Goal: Task Accomplishment & Management: Complete application form

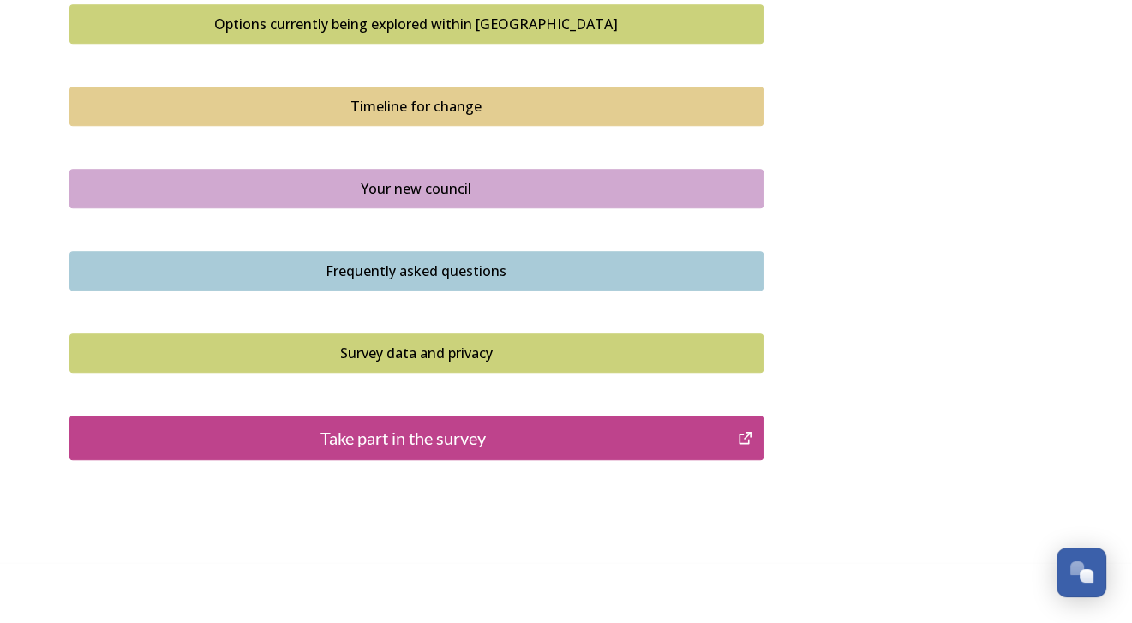
scroll to position [1191, 0]
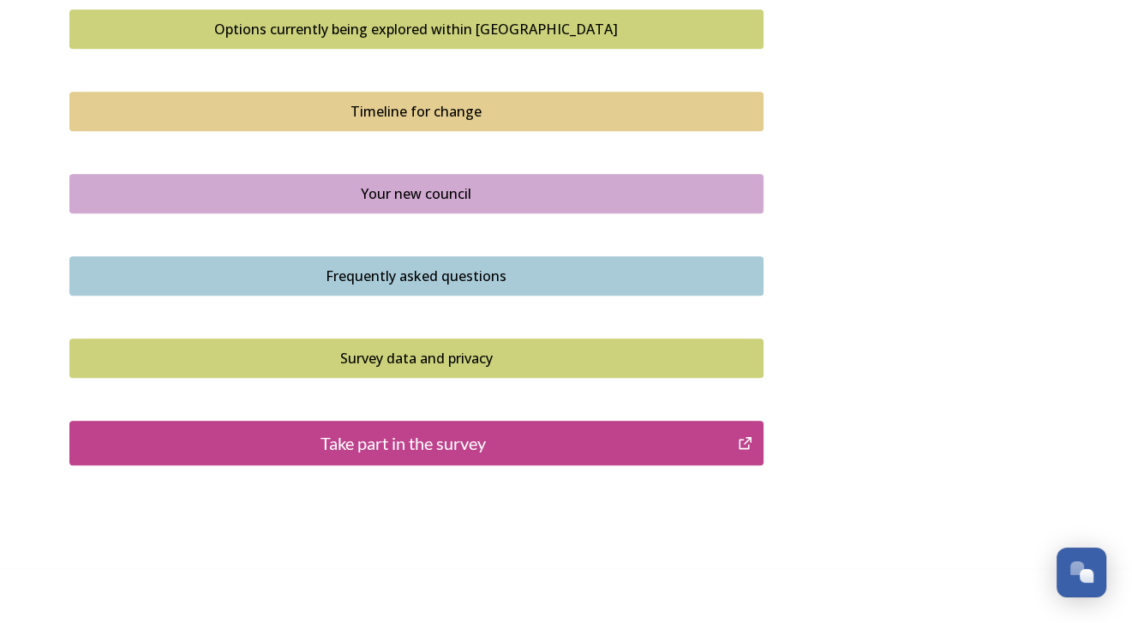
click at [463, 441] on div "Take part in the survey" at bounding box center [404, 443] width 651 height 26
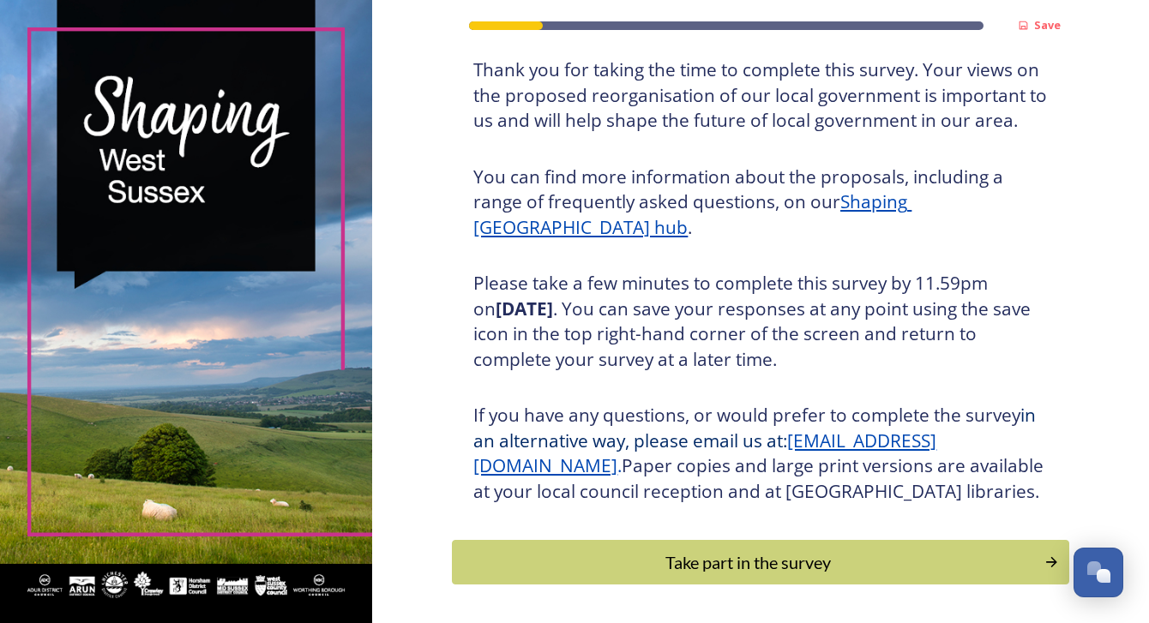
scroll to position [199, 0]
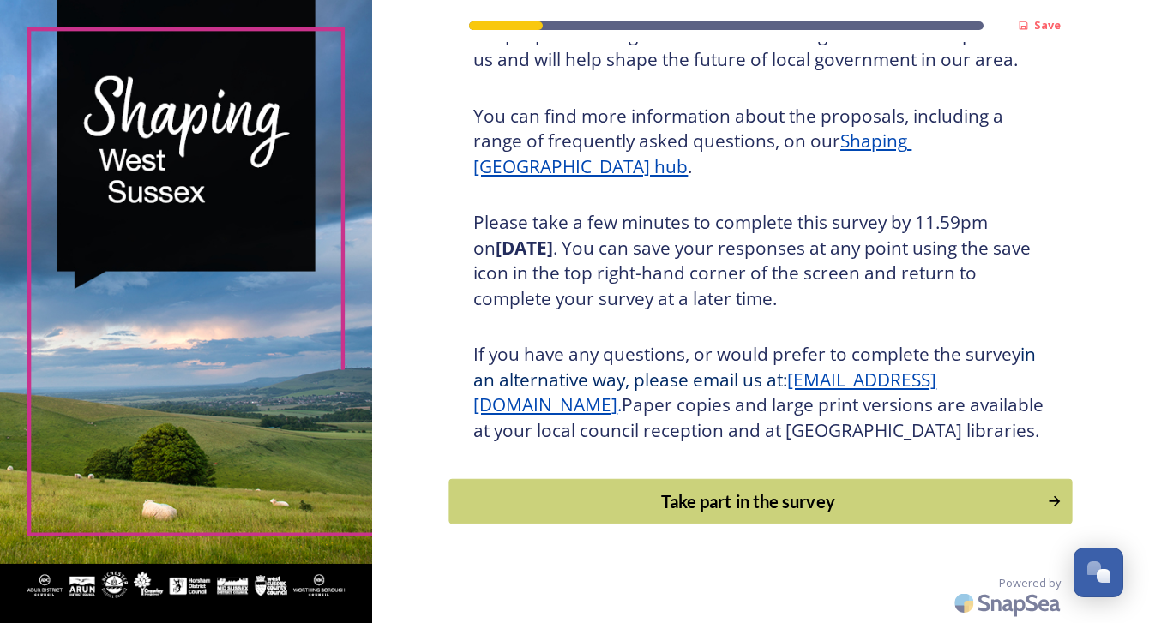
click at [844, 514] on button "Take part in the survey" at bounding box center [760, 501] width 623 height 45
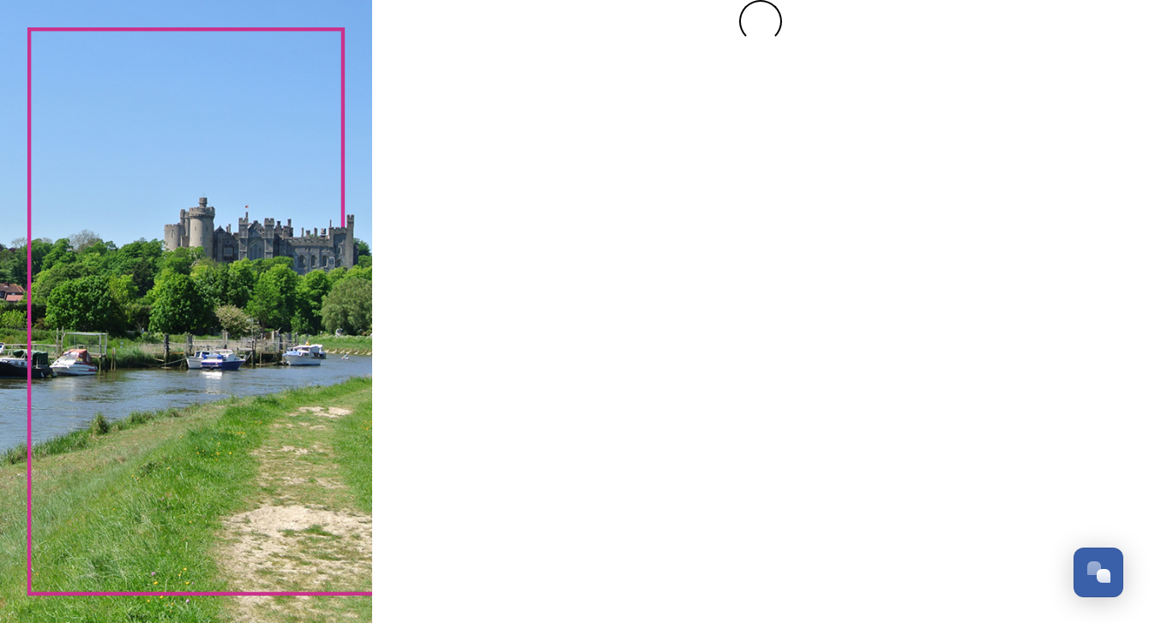
scroll to position [0, 0]
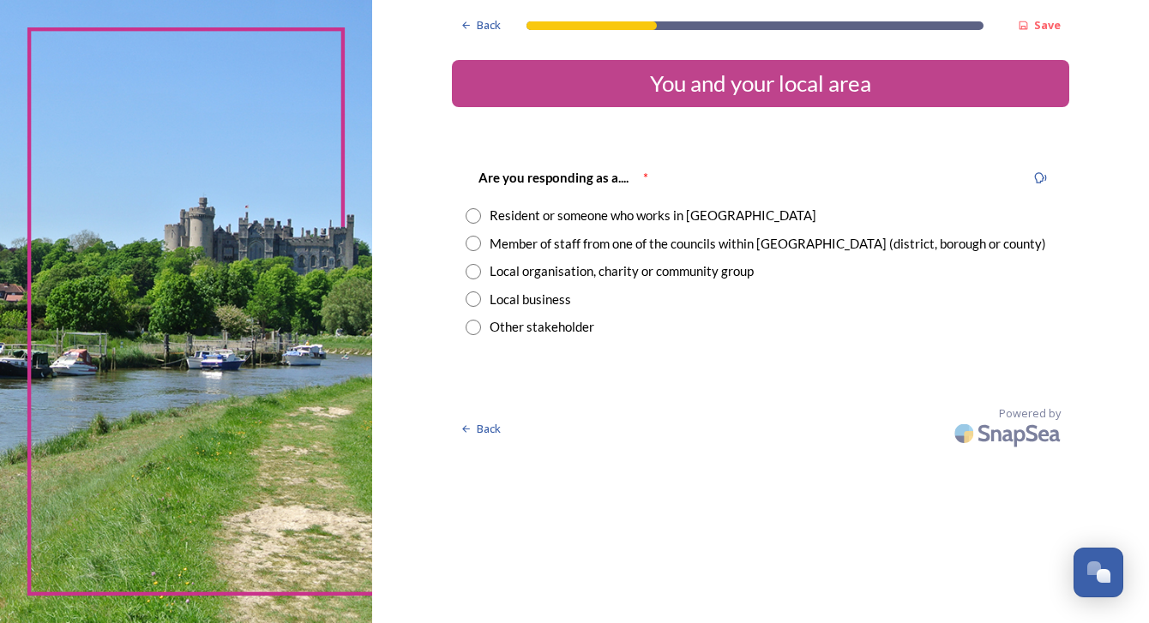
click at [511, 213] on div "Resident or someone who works in [GEOGRAPHIC_DATA]" at bounding box center [653, 216] width 327 height 20
radio input "true"
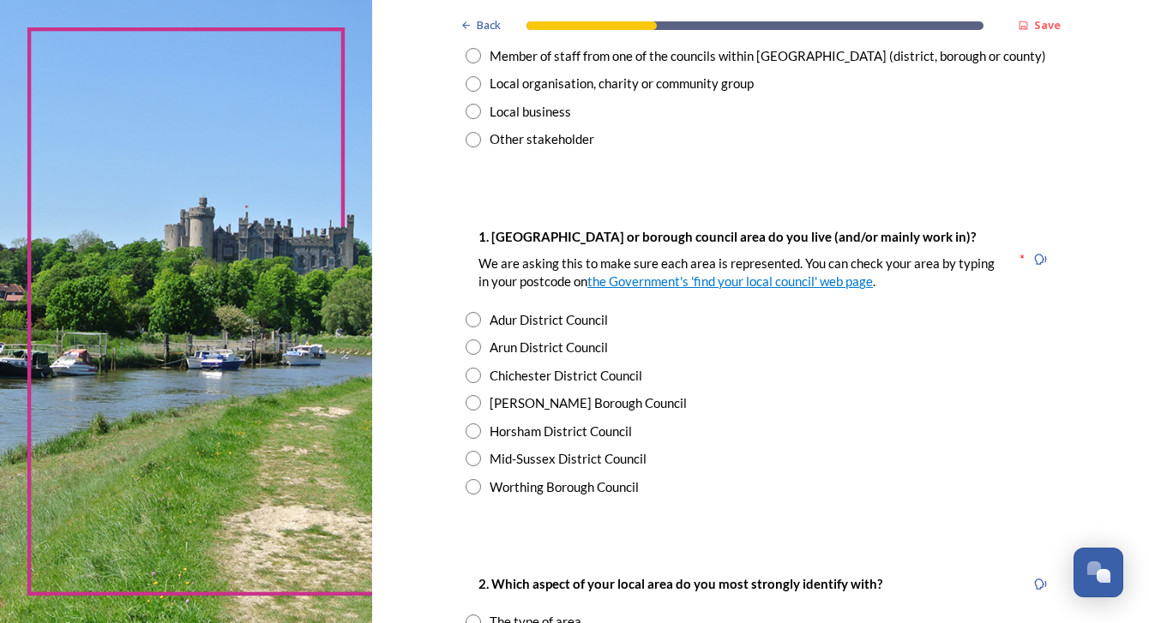
scroll to position [209, 0]
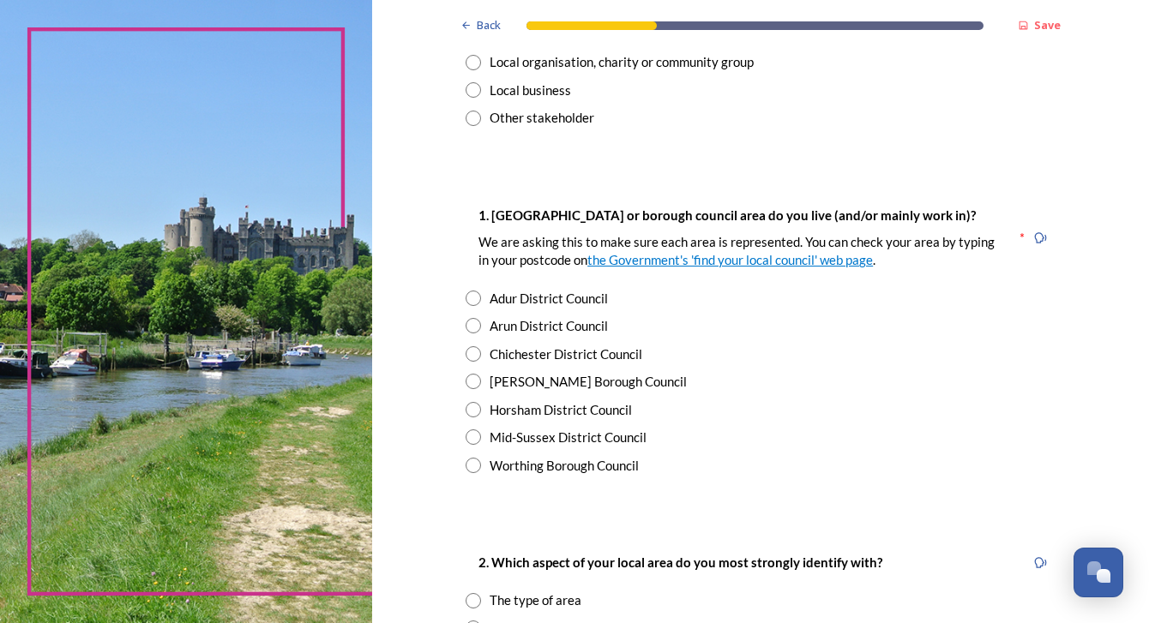
click at [490, 330] on div "Arun District Council" at bounding box center [549, 326] width 118 height 20
radio input "true"
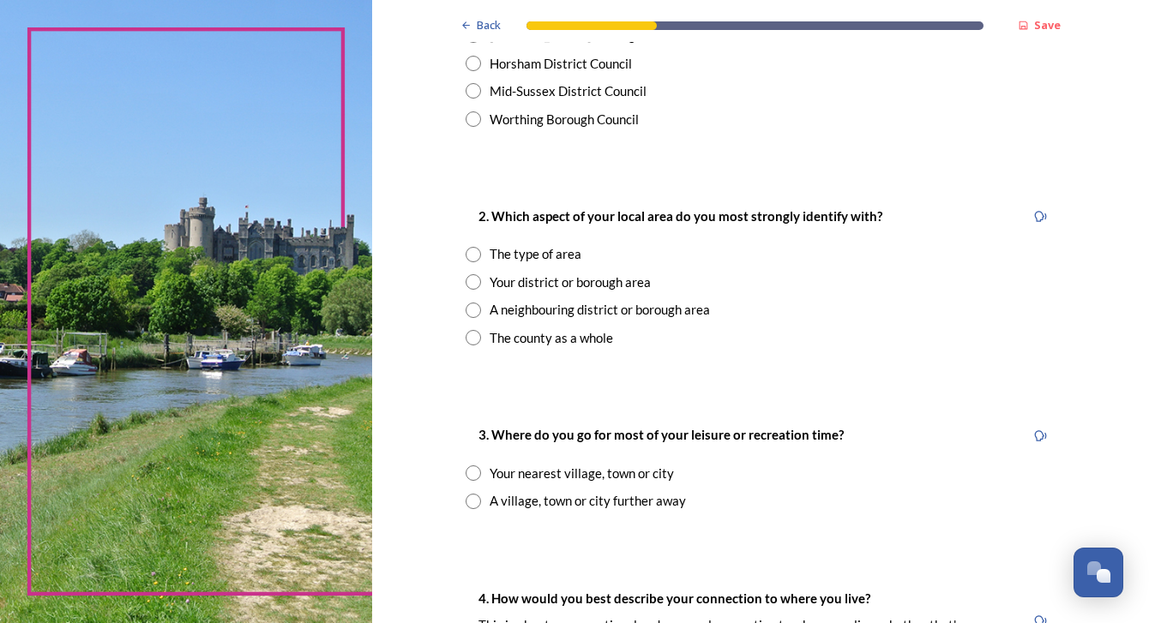
scroll to position [563, 0]
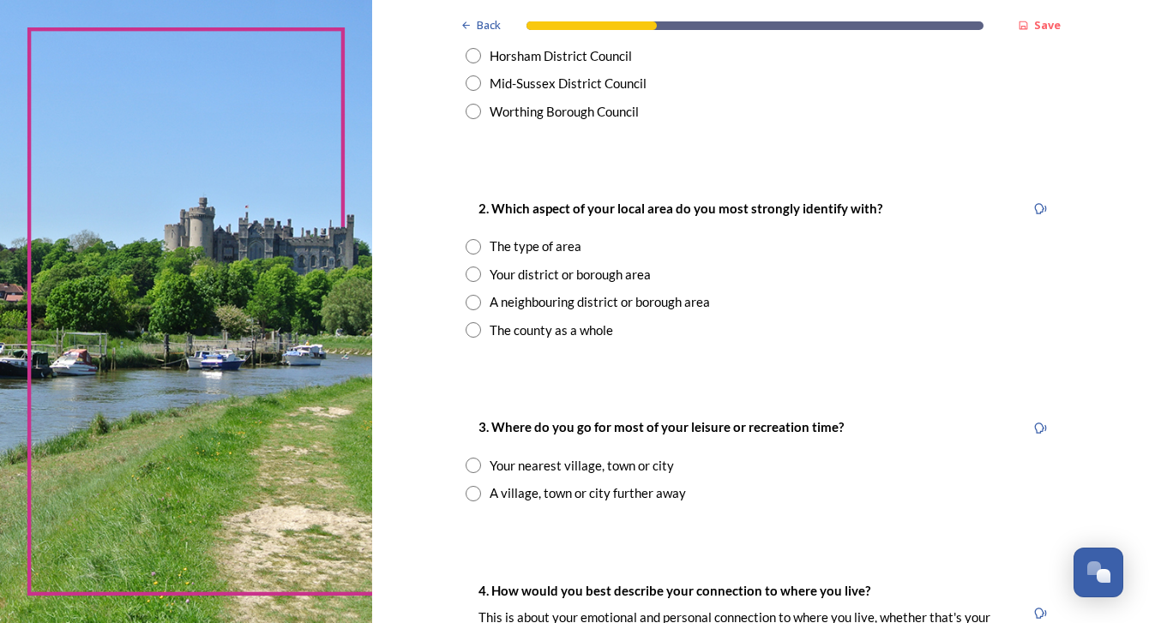
click at [544, 327] on div "The county as a whole" at bounding box center [551, 331] width 123 height 20
radio input "true"
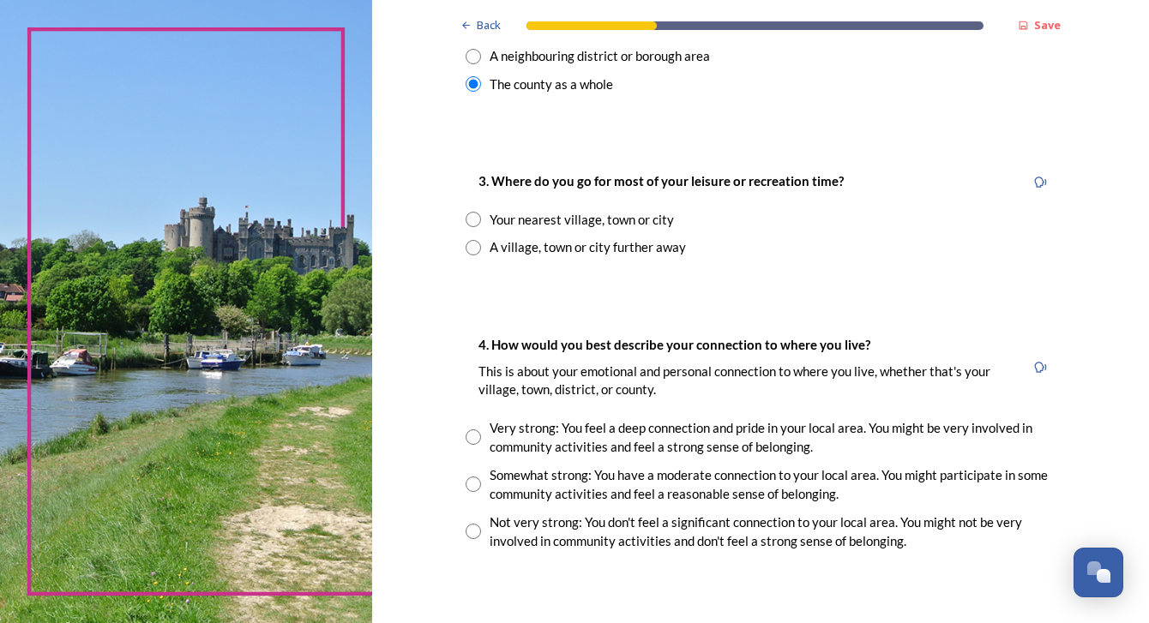
scroll to position [812, 0]
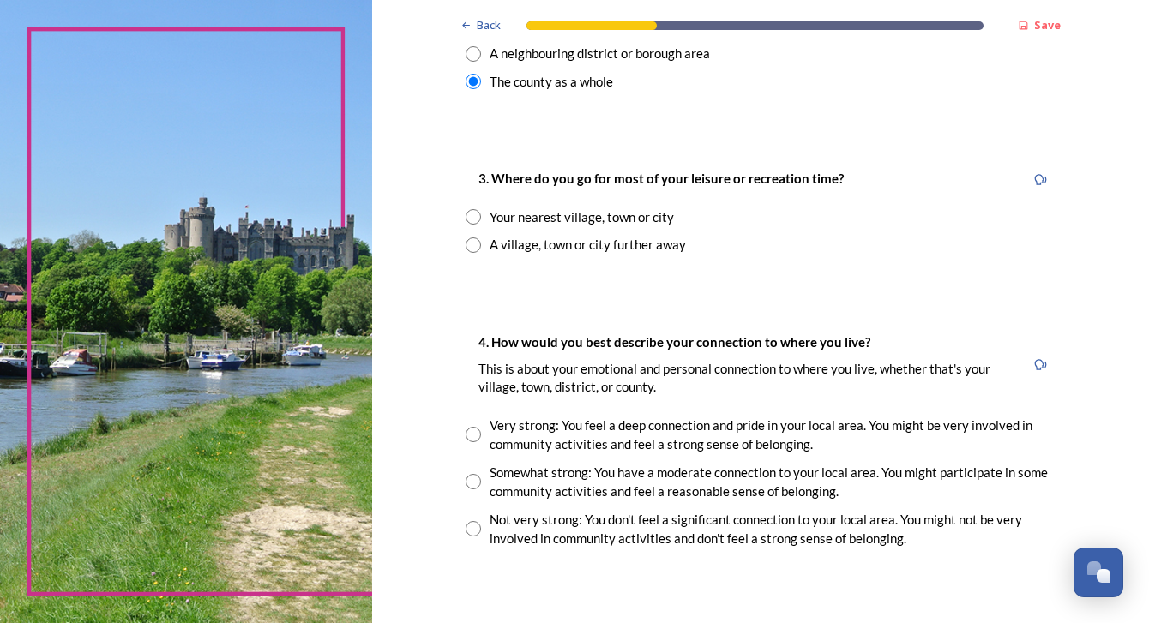
drag, startPoint x: 544, startPoint y: 218, endPoint x: 566, endPoint y: 230, distance: 25.3
click at [544, 219] on div "Your nearest village, town or city" at bounding box center [582, 217] width 184 height 20
radio input "true"
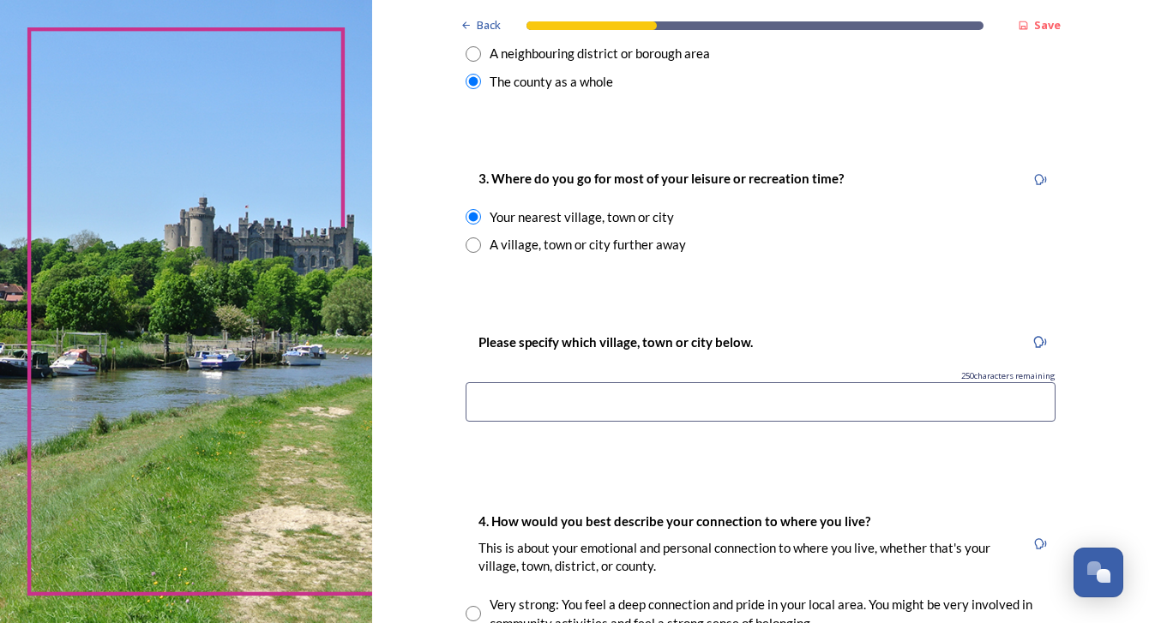
click at [707, 405] on input at bounding box center [761, 401] width 590 height 39
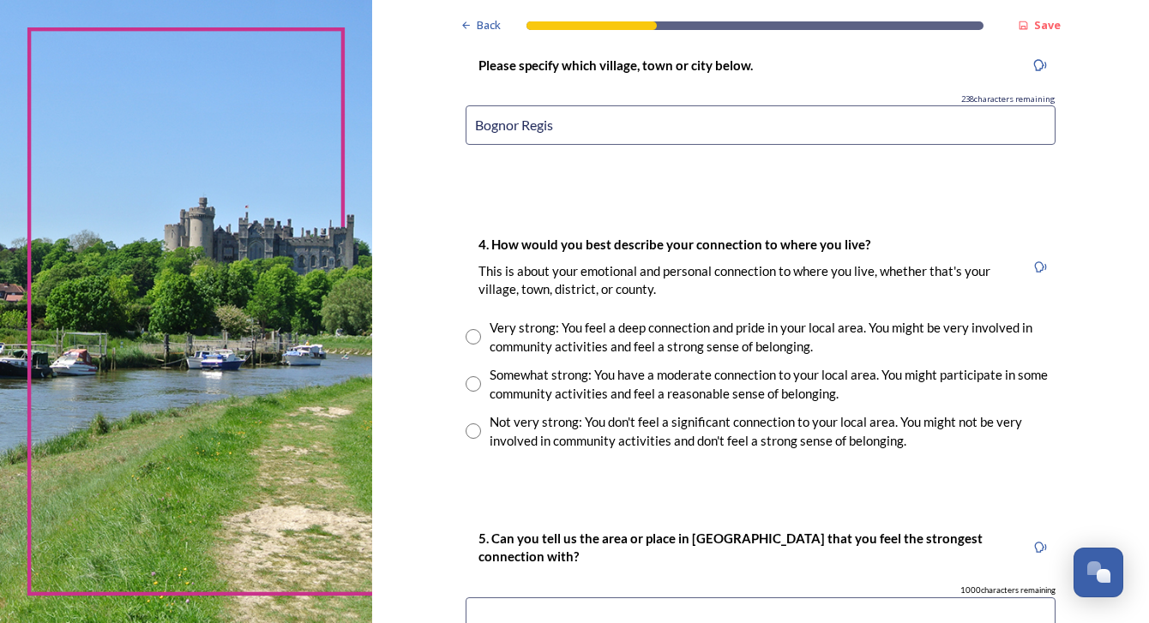
scroll to position [1127, 0]
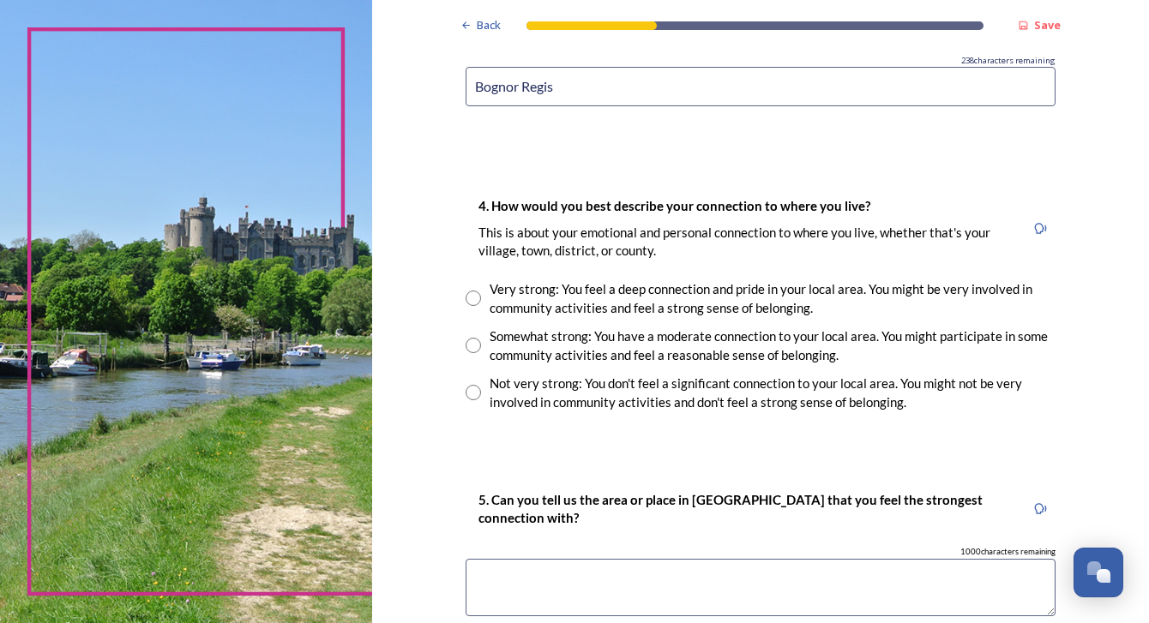
type input "Bognor Regis"
drag, startPoint x: 464, startPoint y: 341, endPoint x: 490, endPoint y: 364, distance: 34.6
click at [466, 341] on input "radio" at bounding box center [473, 345] width 15 height 15
radio input "true"
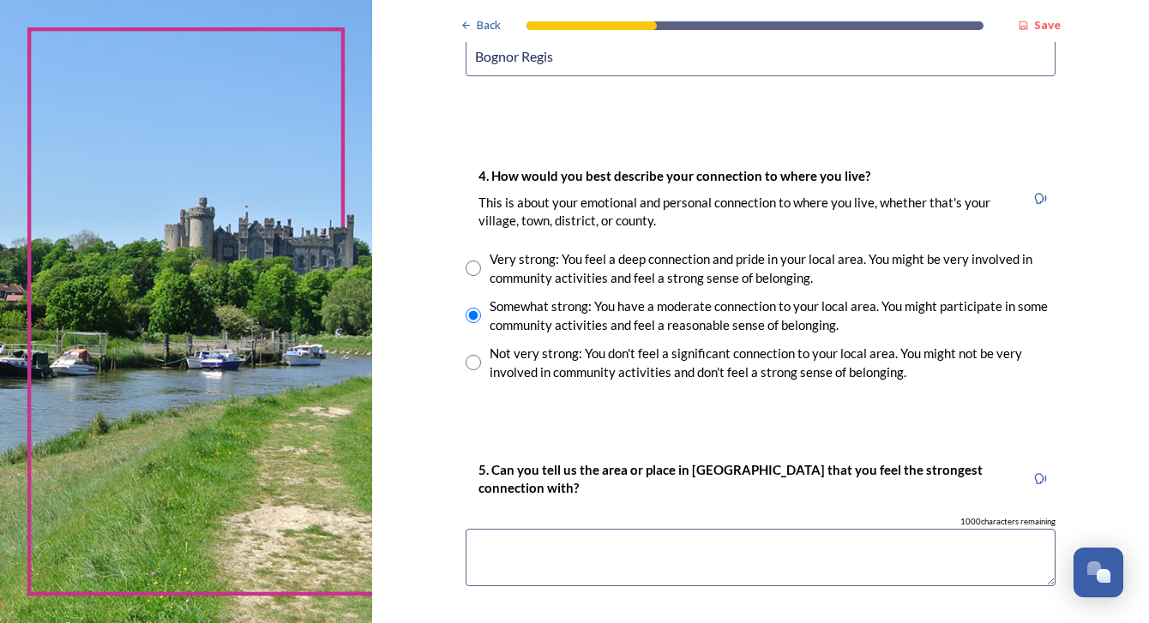
scroll to position [1145, 0]
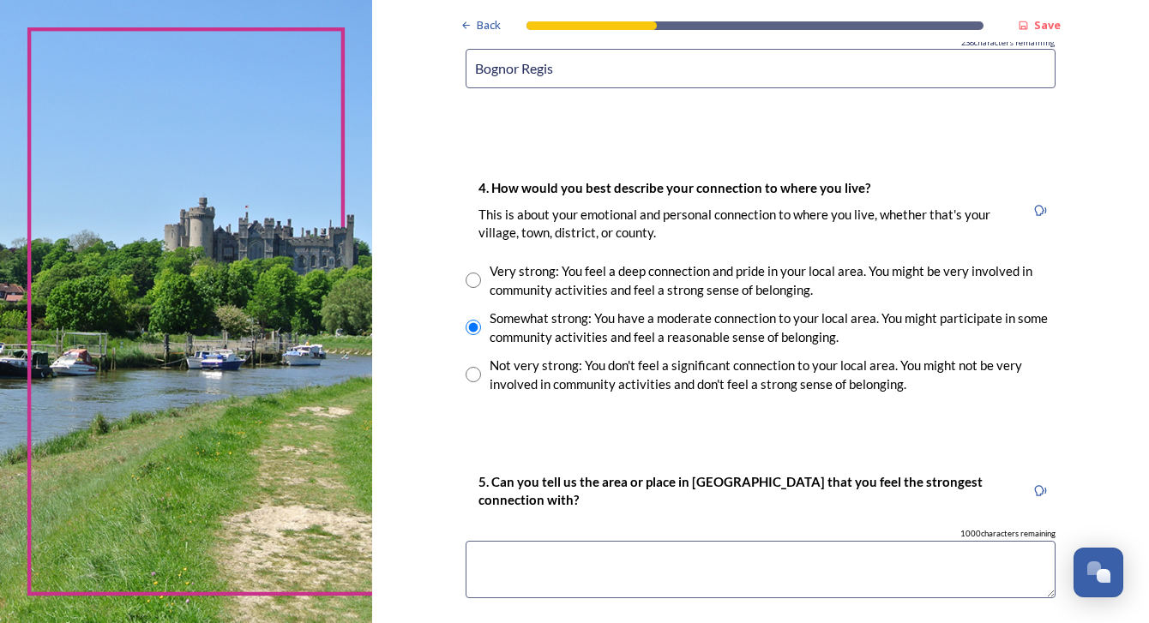
click at [466, 266] on div "Very strong: You feel a deep connection and pride in your local area. You might…" at bounding box center [761, 280] width 590 height 39
click at [469, 275] on input "radio" at bounding box center [473, 280] width 15 height 15
click at [467, 287] on div "Very strong: You feel a deep connection and pride in your local area. You might…" at bounding box center [761, 280] width 590 height 39
radio input "true"
click at [466, 326] on input "radio" at bounding box center [473, 327] width 15 height 15
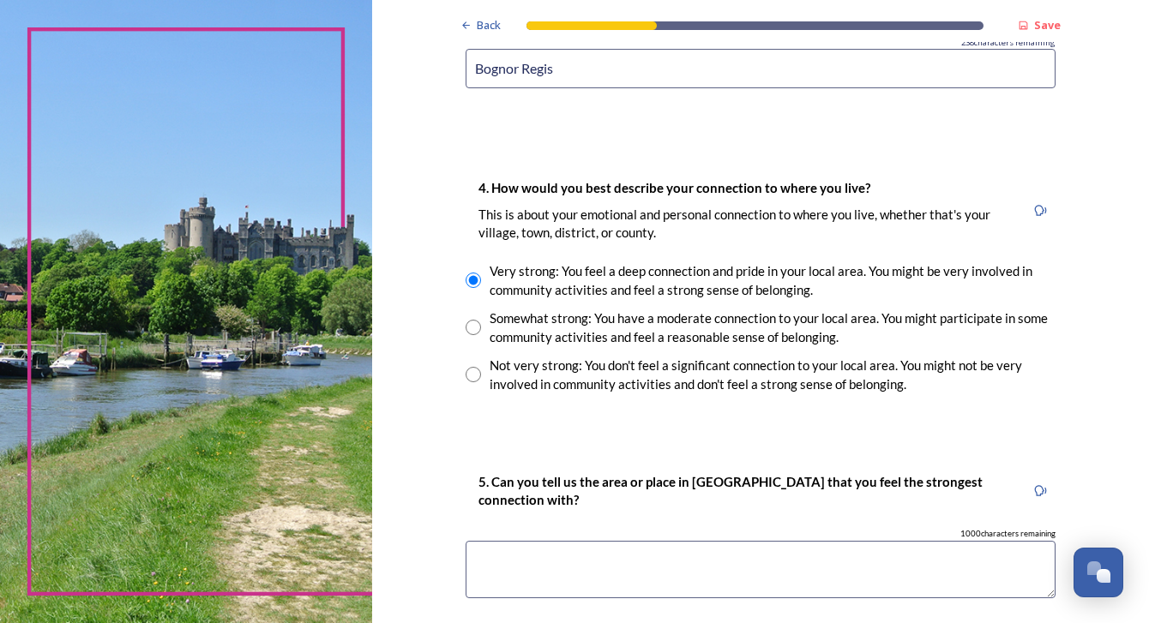
radio input "true"
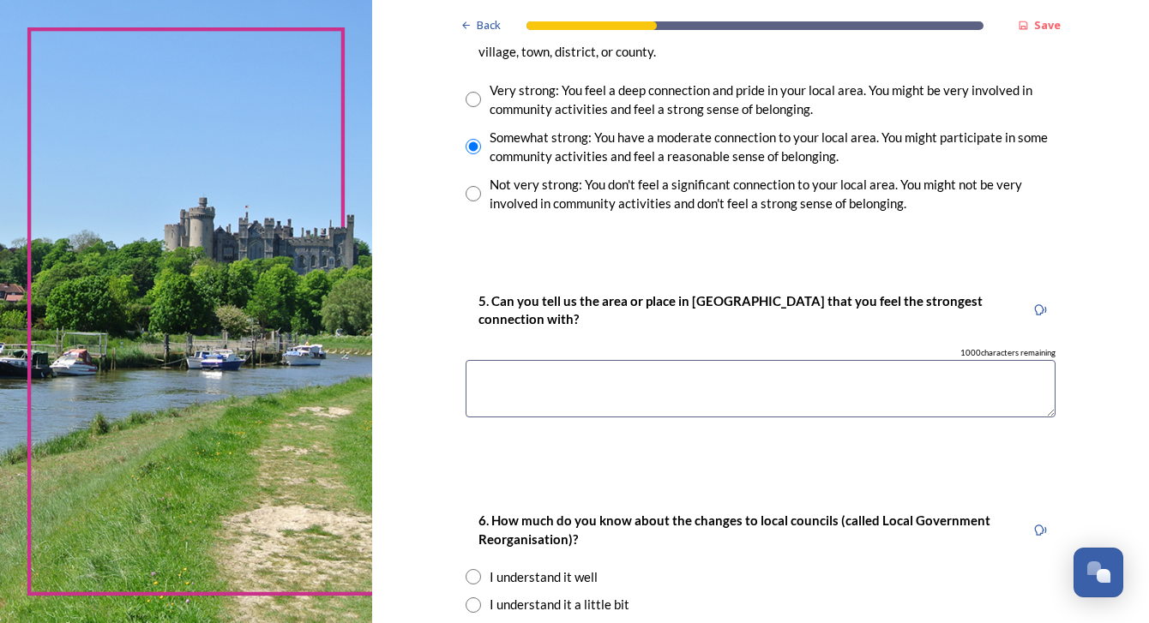
scroll to position [1411, 0]
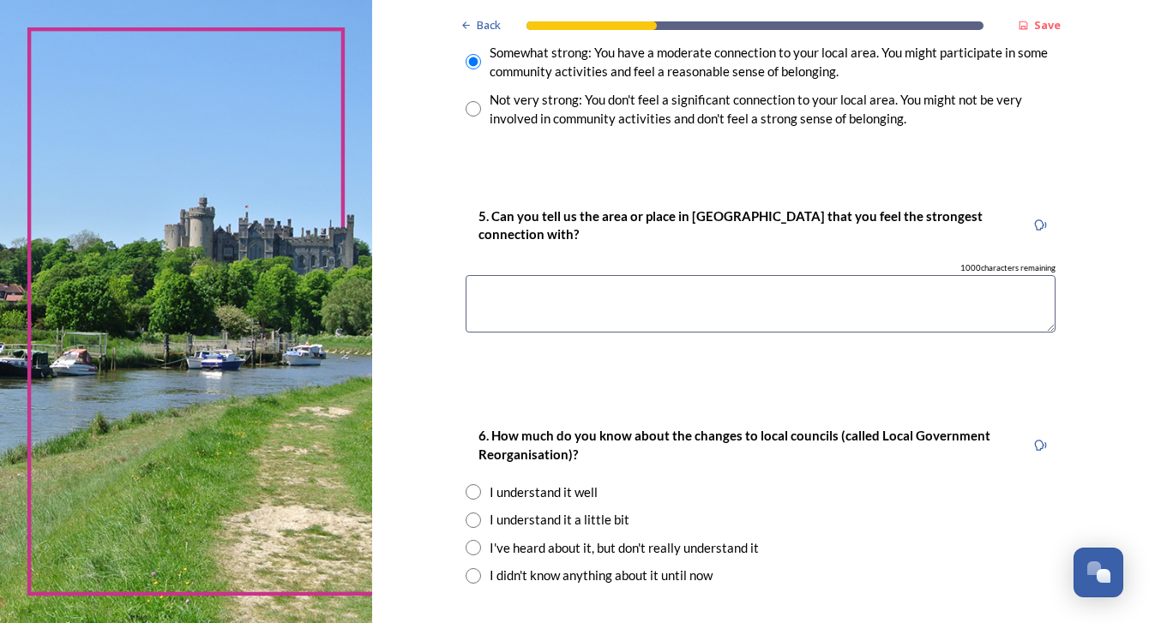
click at [549, 300] on textarea at bounding box center [761, 303] width 590 height 57
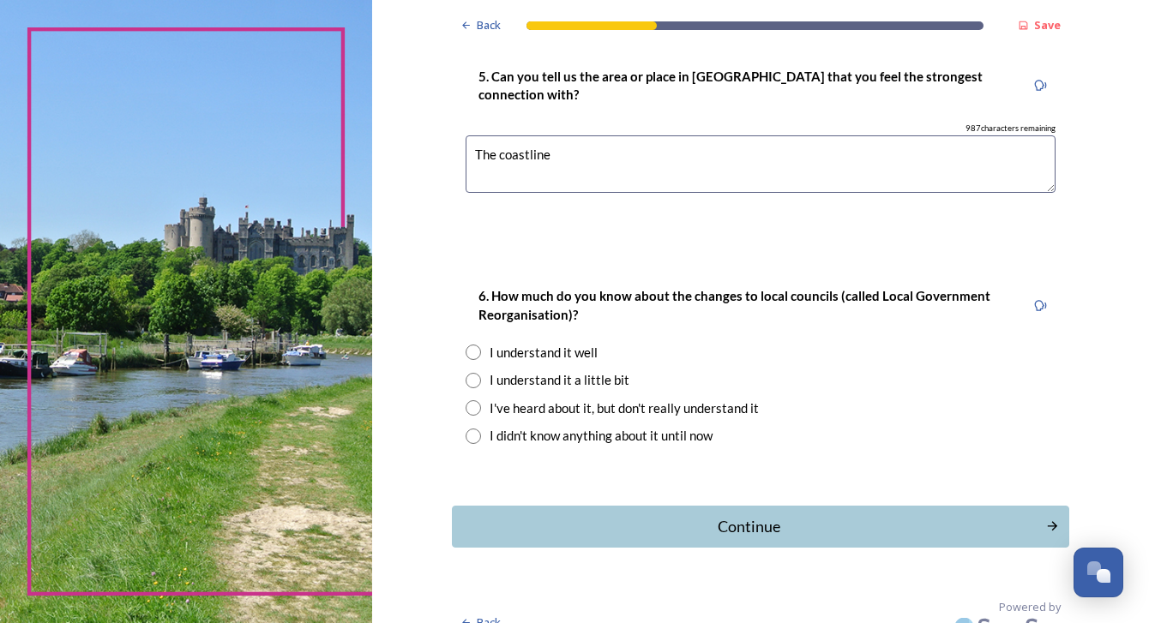
scroll to position [1553, 0]
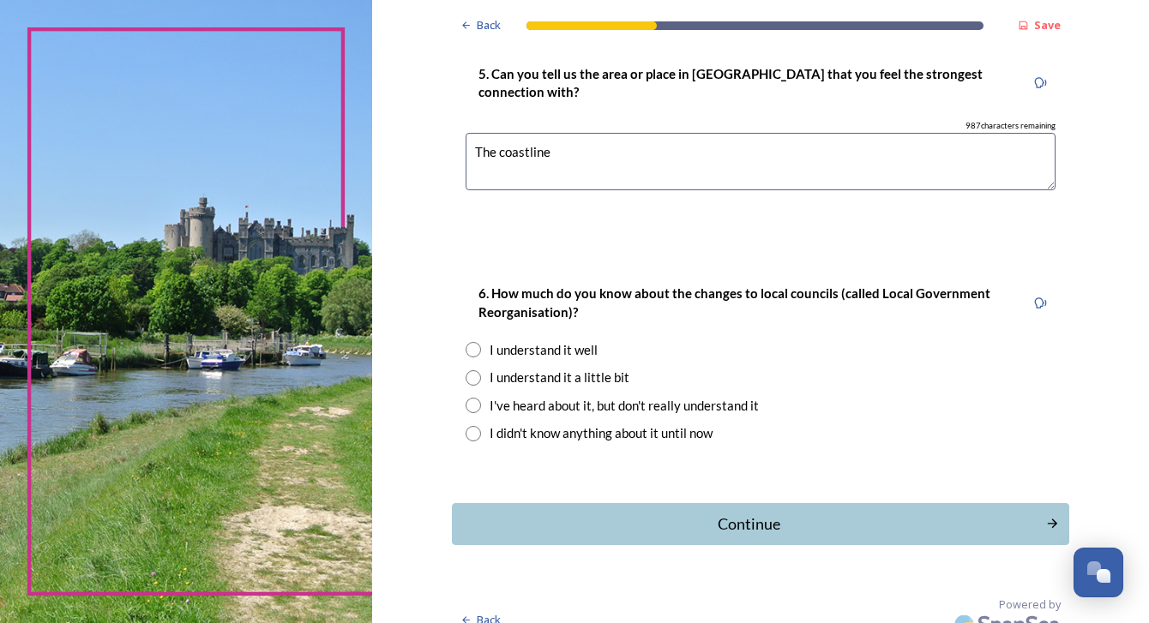
type textarea "The coastline"
click at [518, 371] on div "I understand it a little bit" at bounding box center [560, 378] width 140 height 20
radio input "true"
click at [490, 341] on div "I understand it well" at bounding box center [544, 350] width 108 height 20
radio input "true"
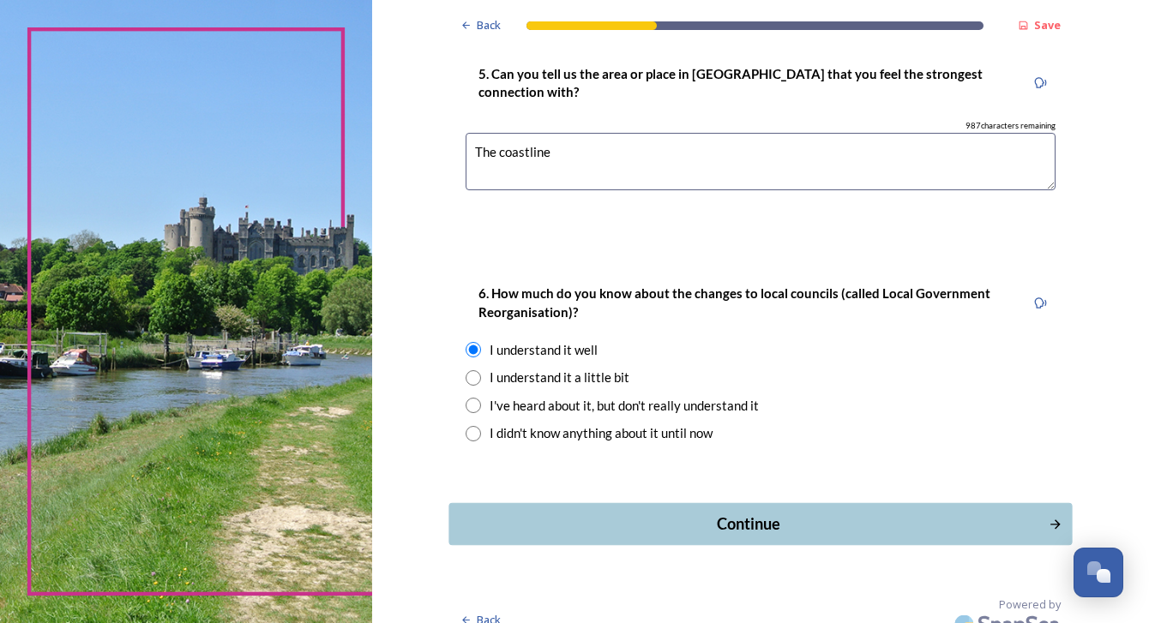
click at [789, 523] on div "Continue" at bounding box center [749, 524] width 580 height 23
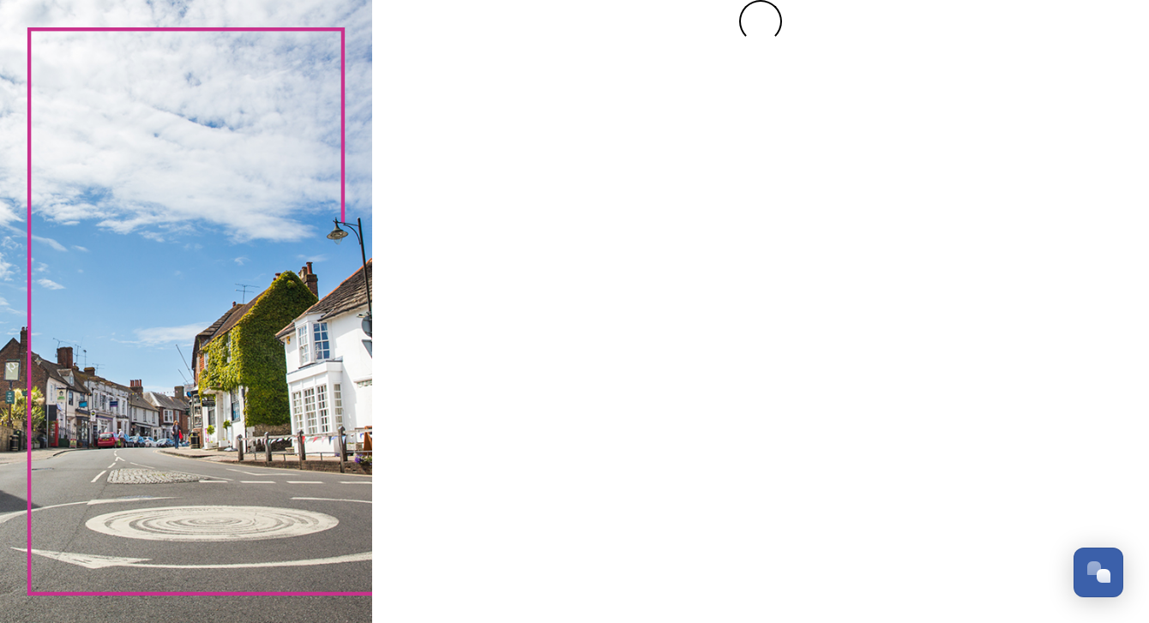
scroll to position [0, 0]
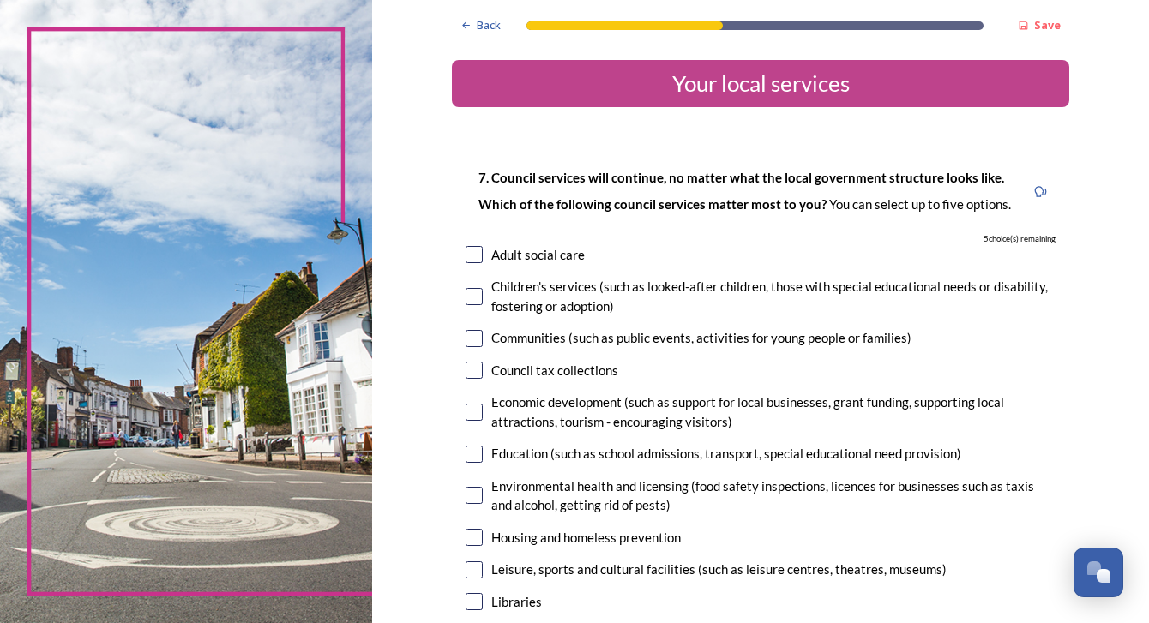
click at [466, 249] on input "checkbox" at bounding box center [474, 254] width 17 height 17
checkbox input "true"
click at [467, 297] on input "checkbox" at bounding box center [474, 296] width 17 height 17
checkbox input "true"
click at [473, 364] on input "checkbox" at bounding box center [474, 370] width 17 height 17
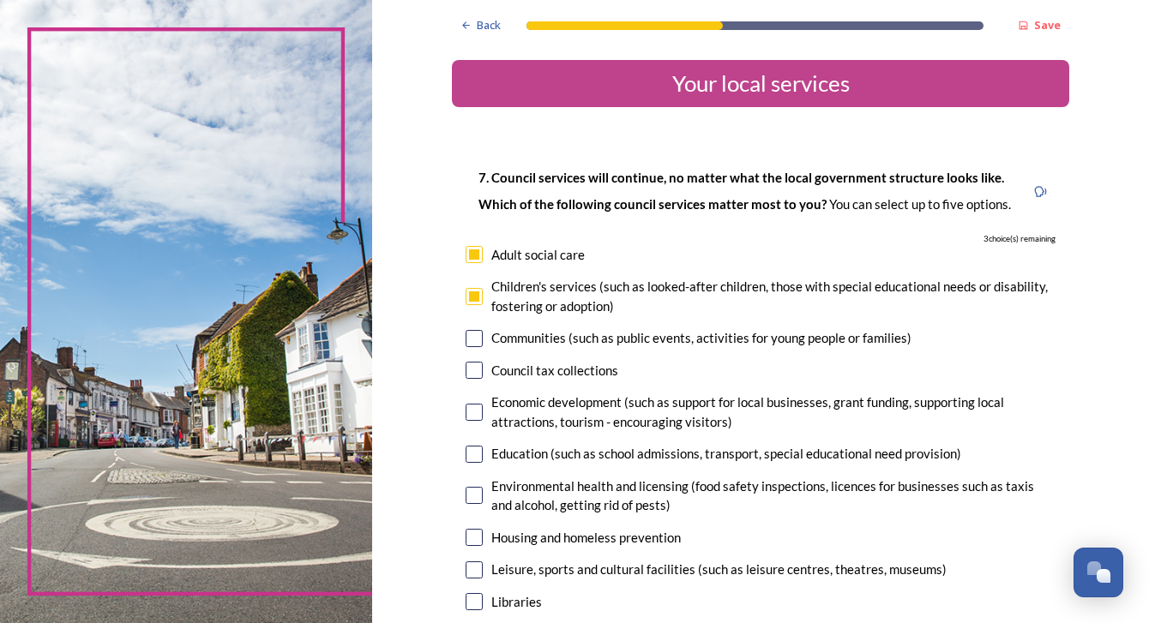
checkbox input "true"
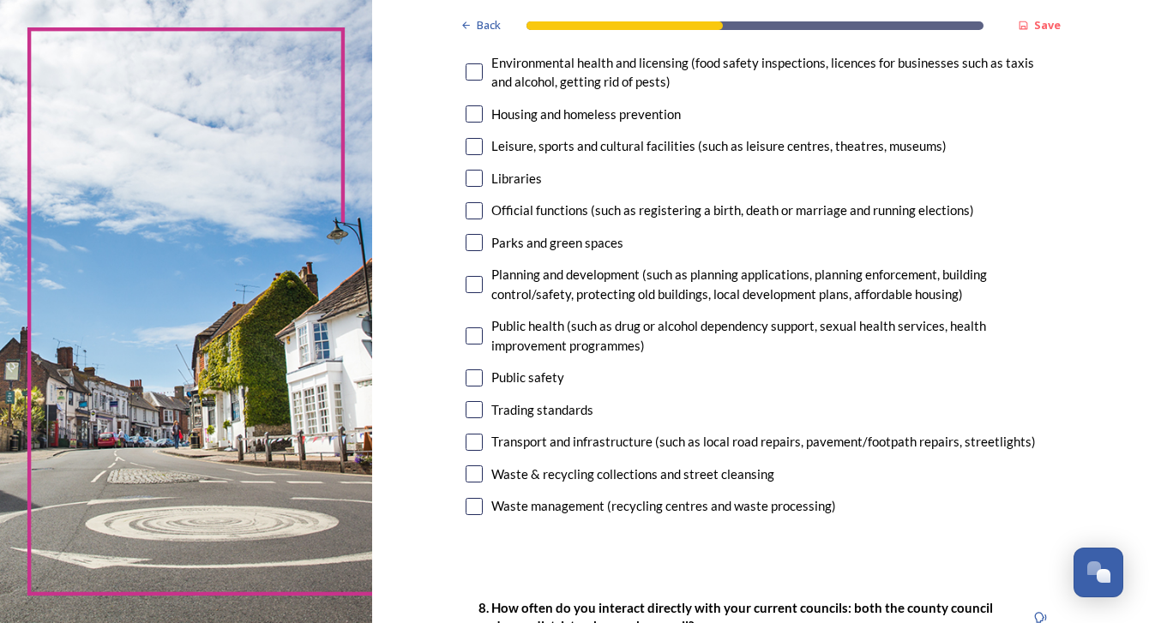
scroll to position [446, 0]
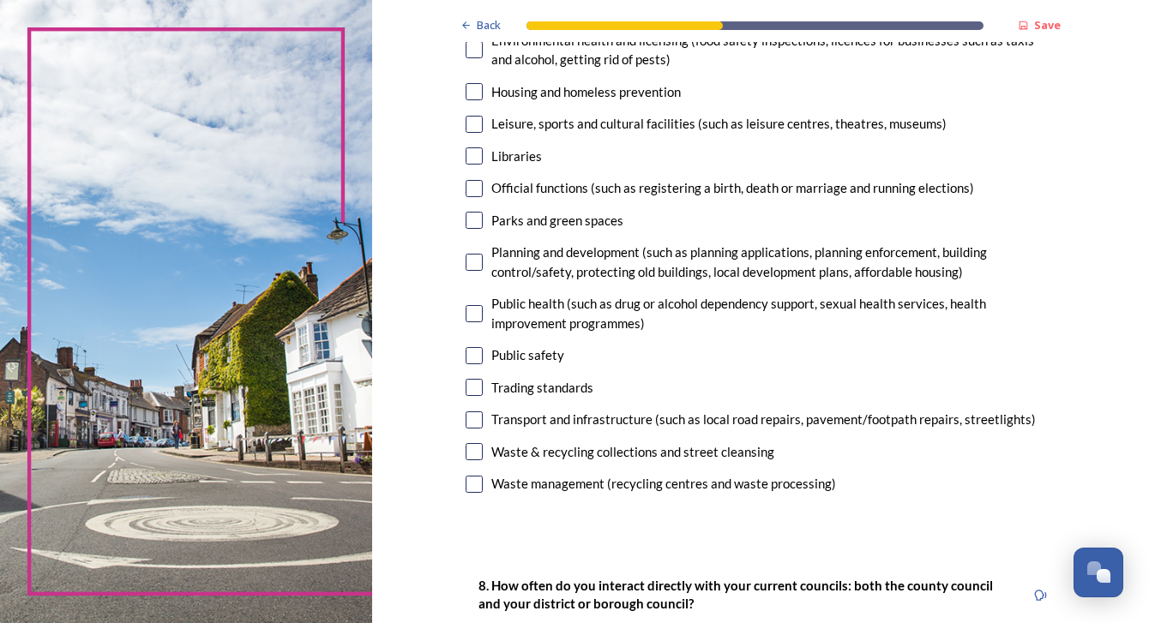
click at [471, 213] on input "checkbox" at bounding box center [474, 220] width 17 height 17
checkbox input "true"
click at [508, 465] on div "7. Council services will continue, no matter what the local government structur…" at bounding box center [760, 109] width 617 height 811
click at [491, 450] on div "Waste & recycling collections and street cleansing" at bounding box center [632, 452] width 283 height 20
checkbox input "true"
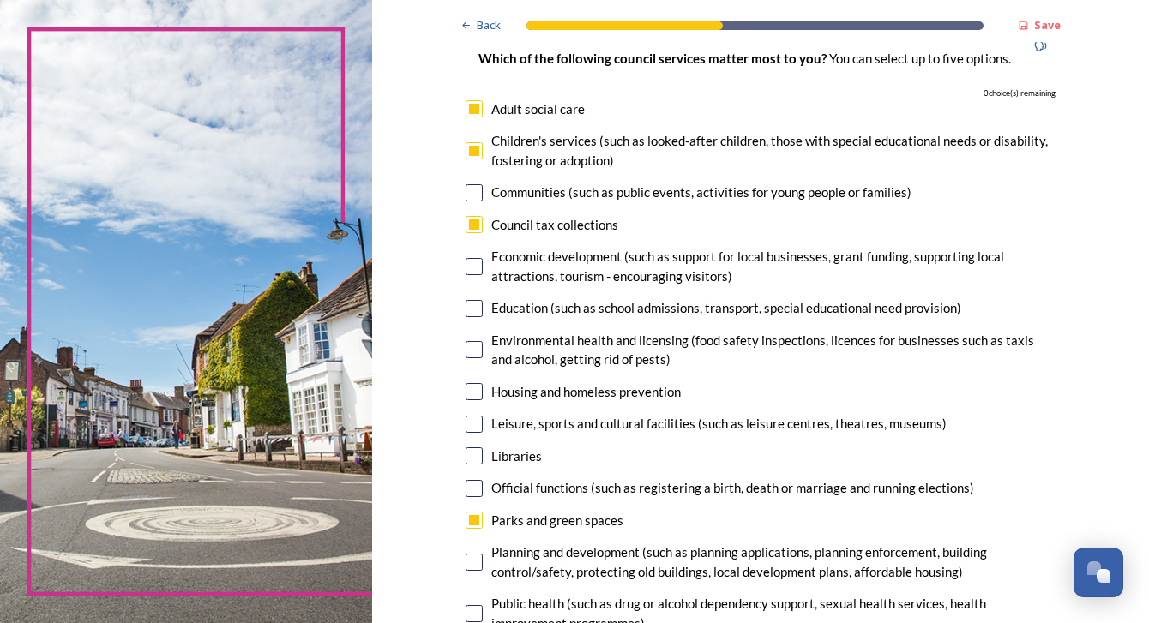
scroll to position [141, 0]
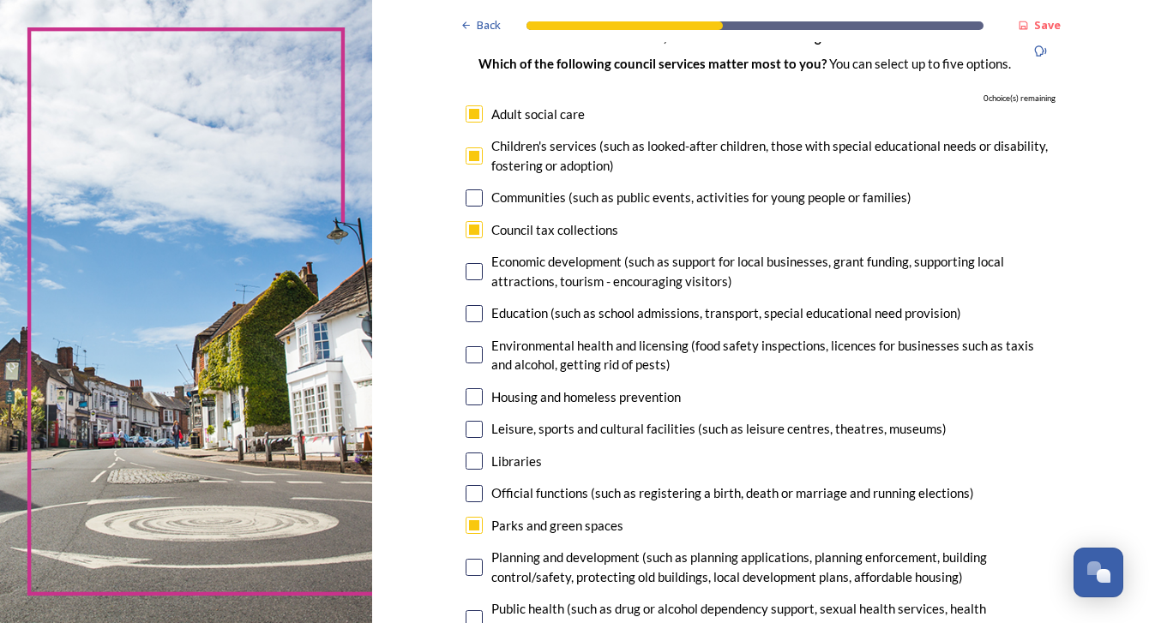
click at [466, 430] on input "checkbox" at bounding box center [474, 429] width 17 height 17
checkbox input "false"
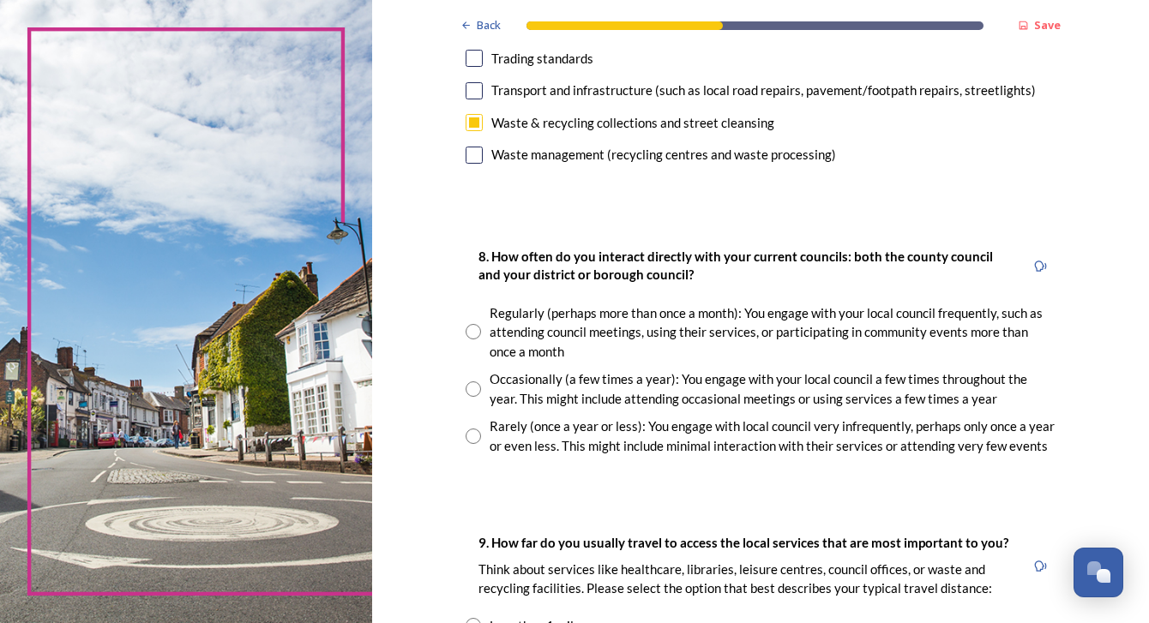
scroll to position [778, 0]
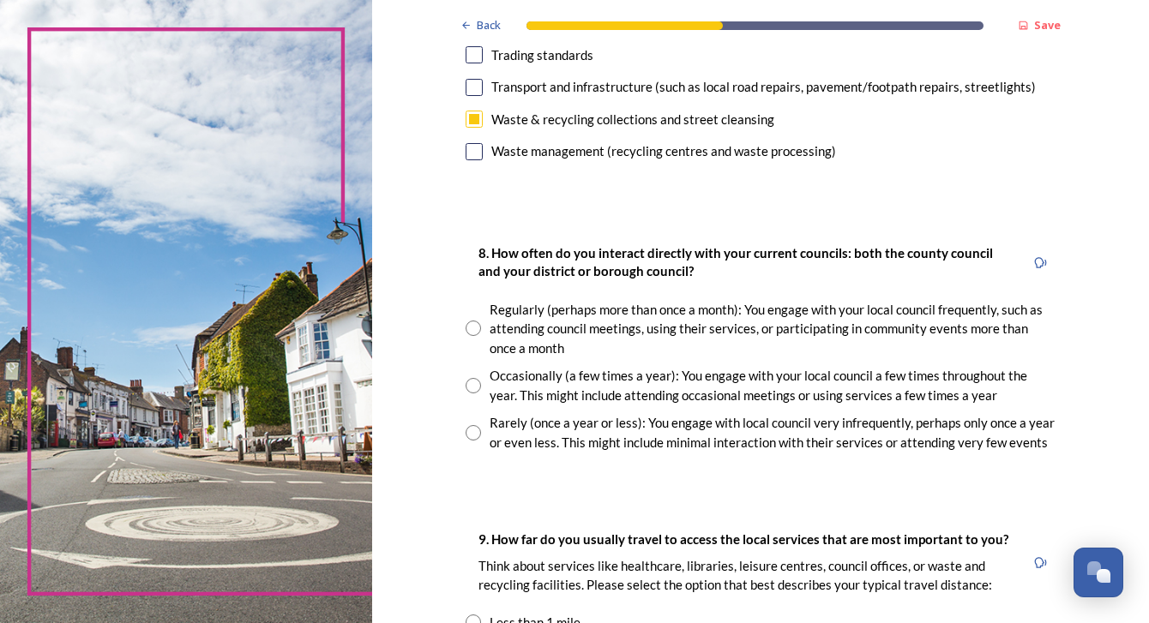
click at [466, 425] on input "radio" at bounding box center [473, 432] width 15 height 15
radio input "true"
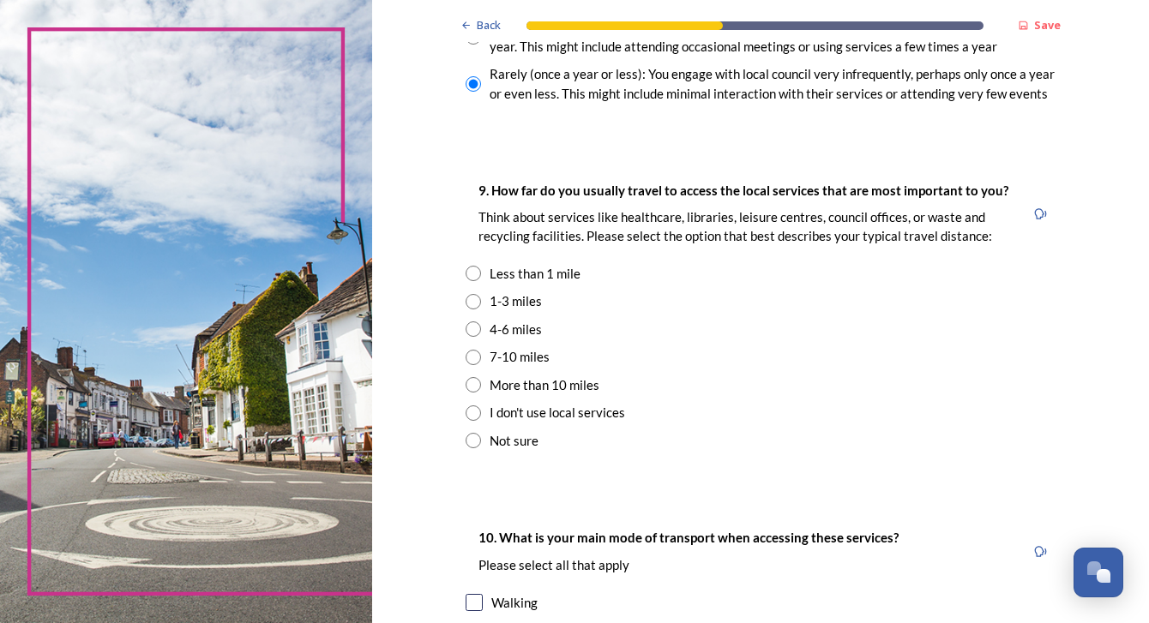
scroll to position [1179, 0]
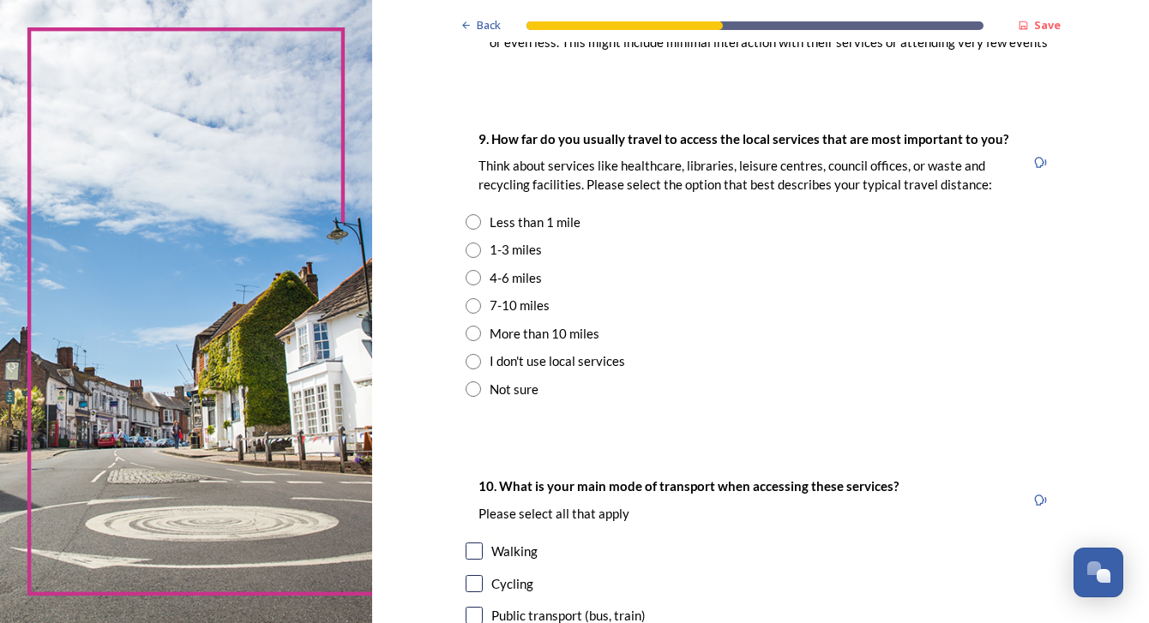
click at [490, 304] on div "7-10 miles" at bounding box center [520, 306] width 60 height 20
radio input "true"
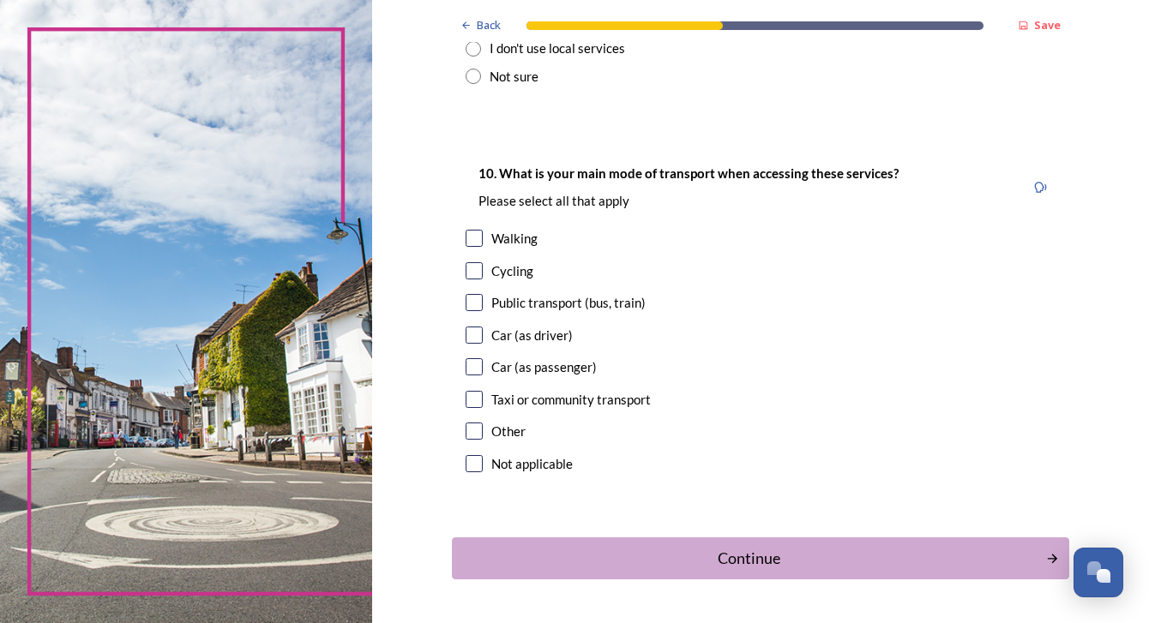
scroll to position [1490, 0]
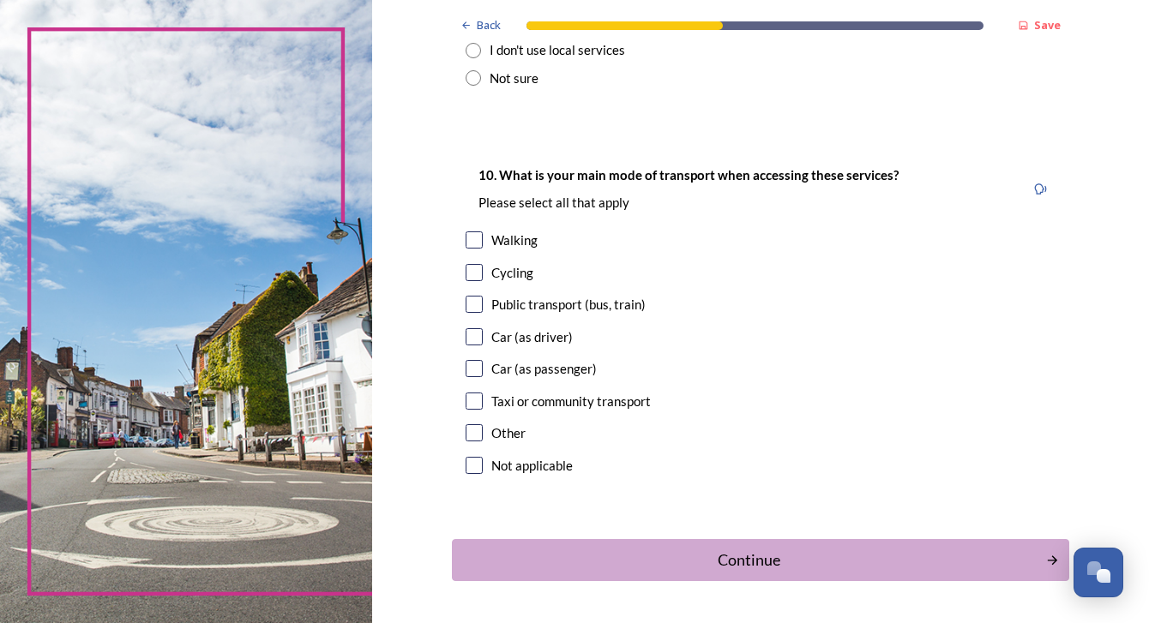
drag, startPoint x: 467, startPoint y: 334, endPoint x: 617, endPoint y: 424, distance: 175.0
click at [469, 334] on input "checkbox" at bounding box center [474, 336] width 17 height 17
checkbox input "true"
click at [736, 558] on div "Continue" at bounding box center [749, 560] width 580 height 23
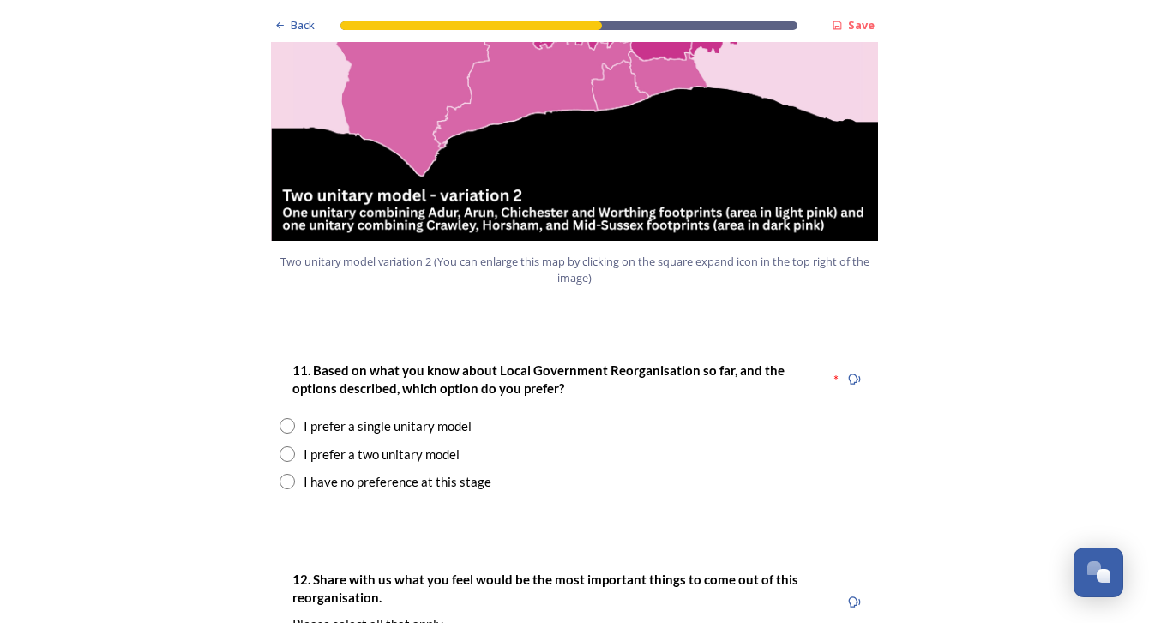
scroll to position [2084, 0]
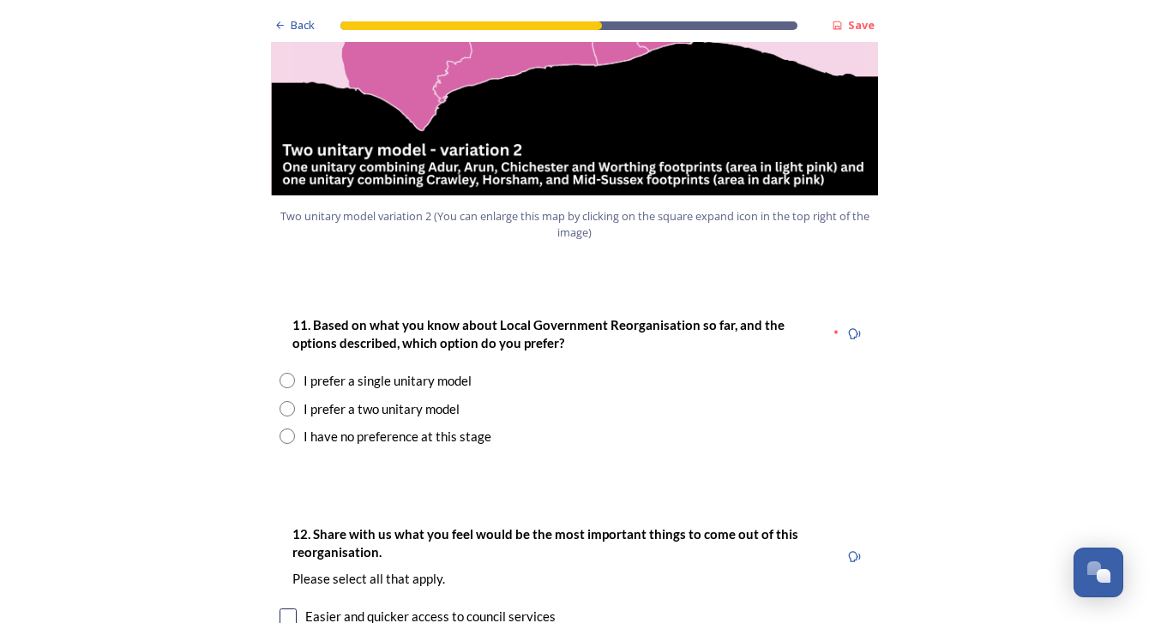
click at [326, 371] on div "I prefer a single unitary model" at bounding box center [387, 381] width 168 height 20
radio input "true"
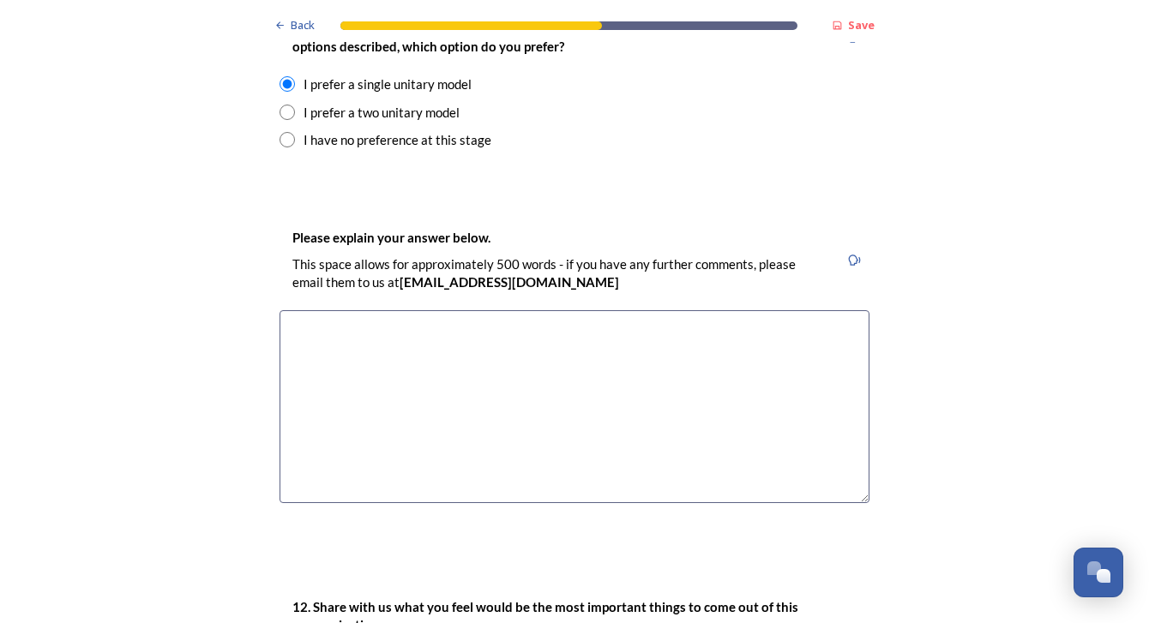
scroll to position [2473, 0]
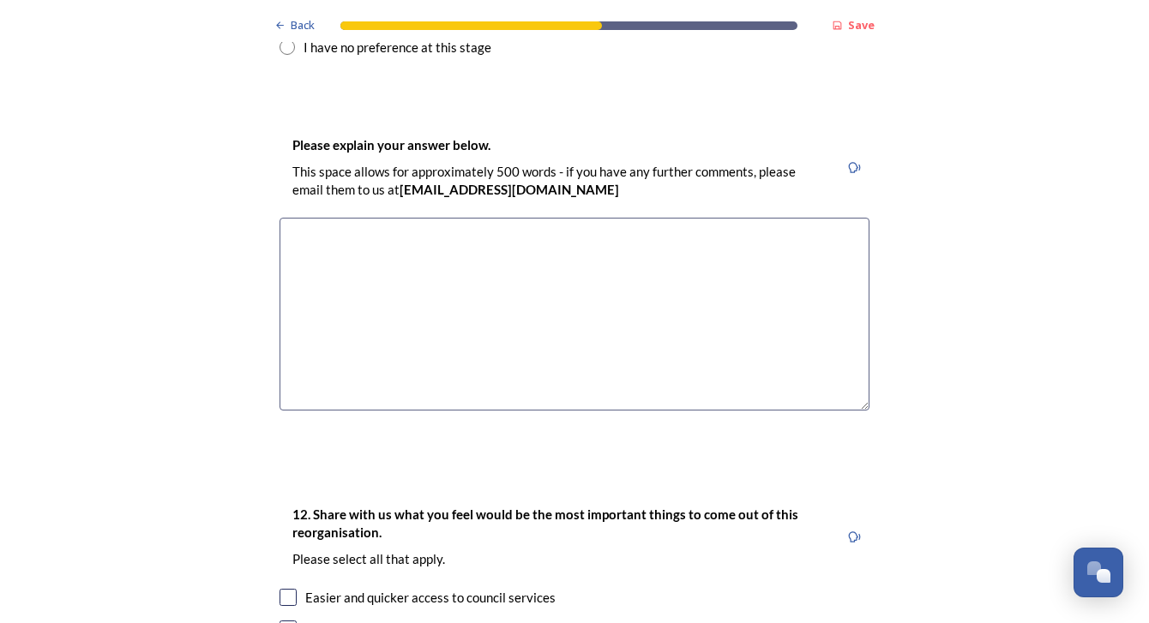
click at [411, 218] on textarea at bounding box center [574, 314] width 590 height 193
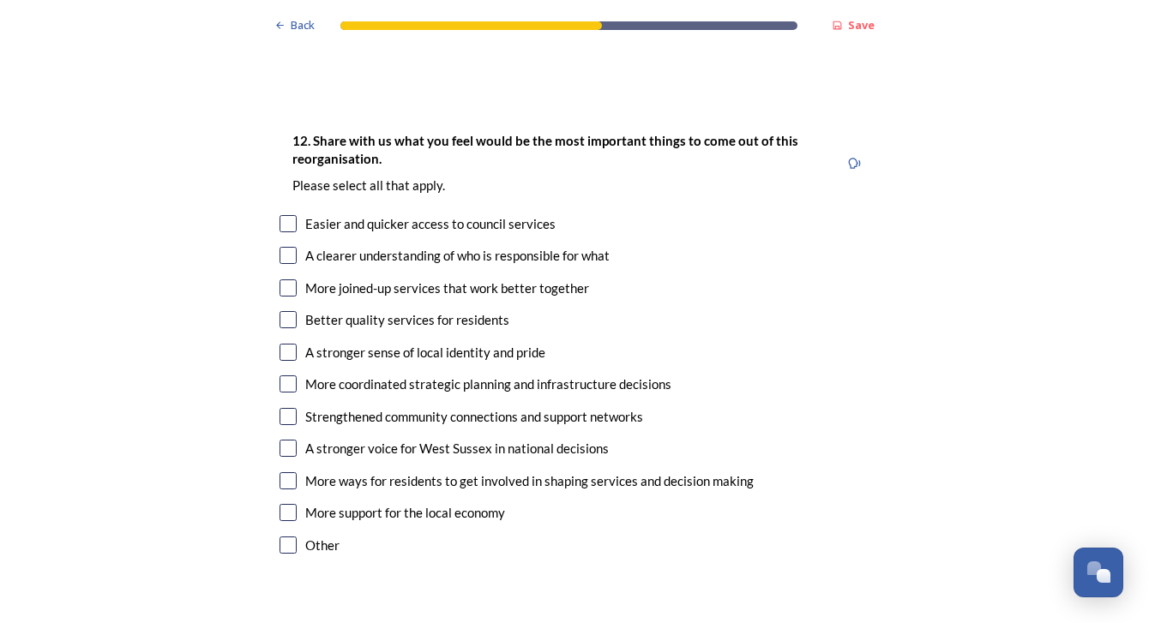
scroll to position [2854, 0]
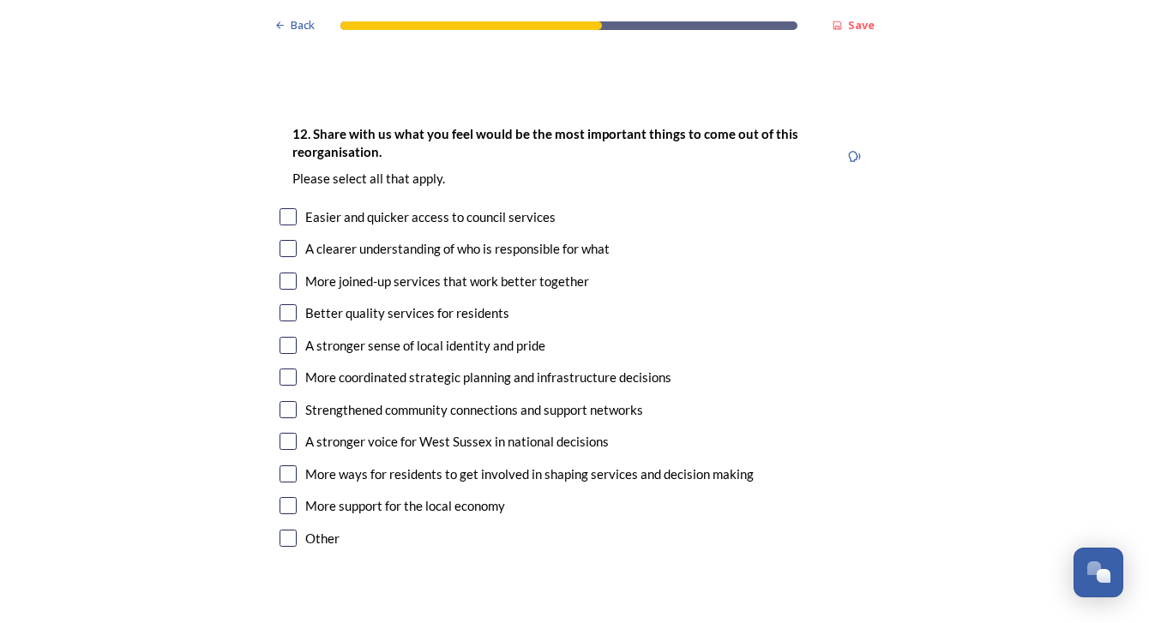
type textarea "Will give a much better overview of what is happening across the whole district…"
click at [279, 208] on input "checkbox" at bounding box center [287, 216] width 17 height 17
checkbox input "true"
click at [280, 240] on input "checkbox" at bounding box center [287, 248] width 17 height 17
checkbox input "true"
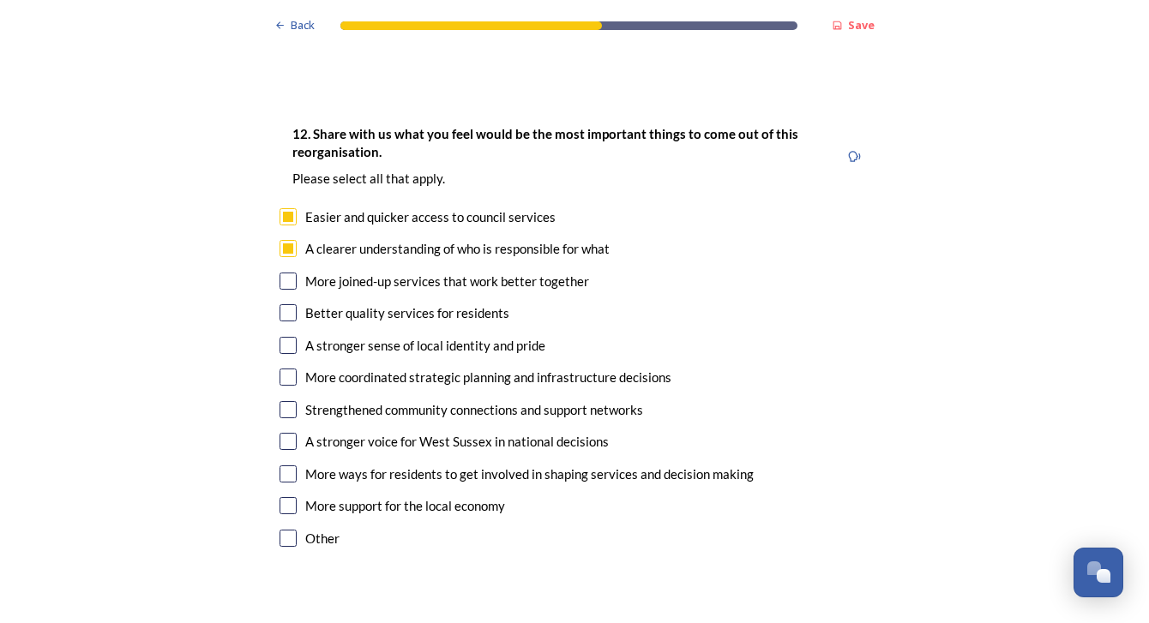
click at [285, 273] on input "checkbox" at bounding box center [287, 281] width 17 height 17
checkbox input "true"
click at [315, 303] on div "Better quality services for residents" at bounding box center [407, 313] width 204 height 20
checkbox input "true"
click at [286, 369] on input "checkbox" at bounding box center [287, 377] width 17 height 17
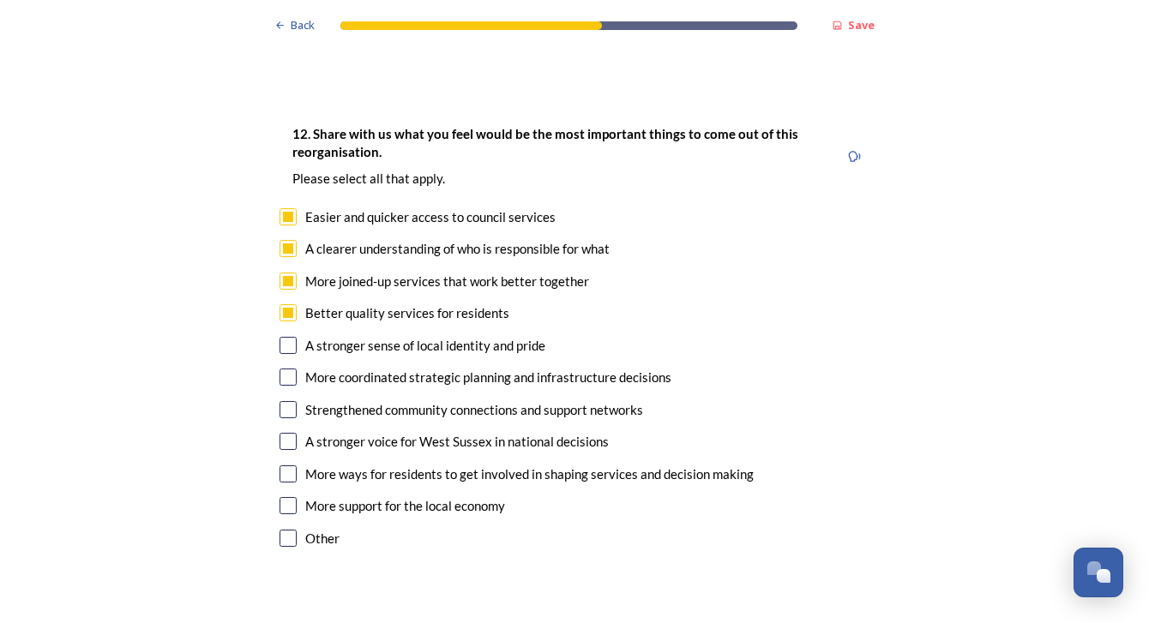
checkbox input "true"
click at [279, 401] on input "checkbox" at bounding box center [287, 409] width 17 height 17
checkbox input "true"
click at [334, 432] on div "A stronger voice for West Sussex in national decisions" at bounding box center [456, 442] width 303 height 20
checkbox input "true"
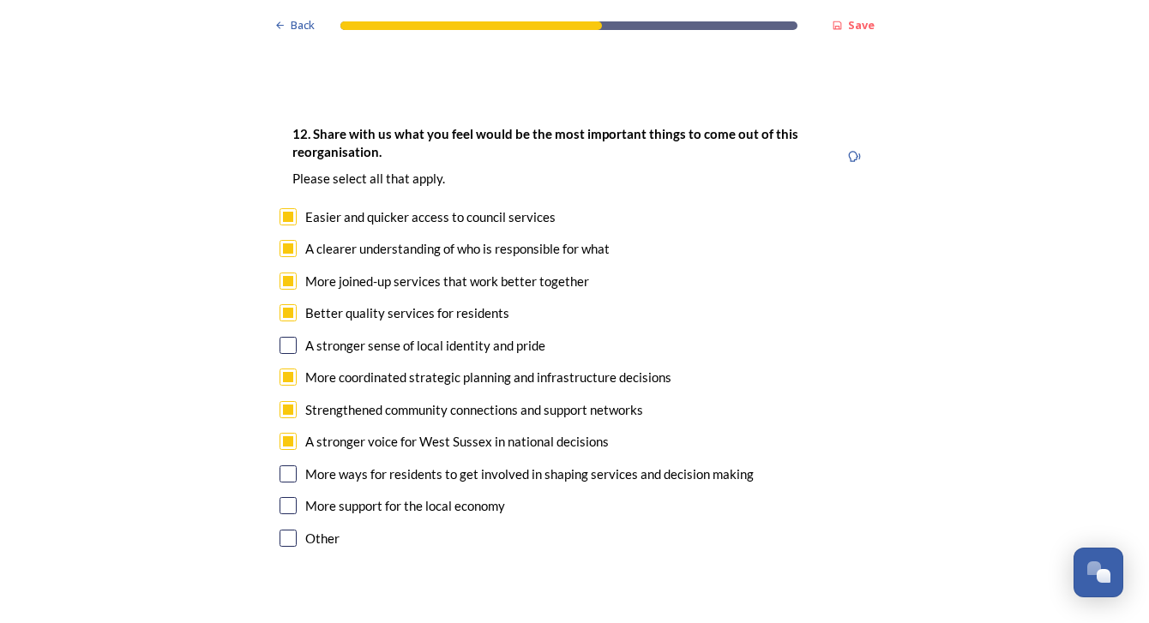
click at [279, 497] on input "checkbox" at bounding box center [287, 505] width 17 height 17
checkbox input "true"
click at [280, 466] on input "checkbox" at bounding box center [287, 474] width 17 height 17
checkbox input "true"
click at [285, 337] on input "checkbox" at bounding box center [287, 345] width 17 height 17
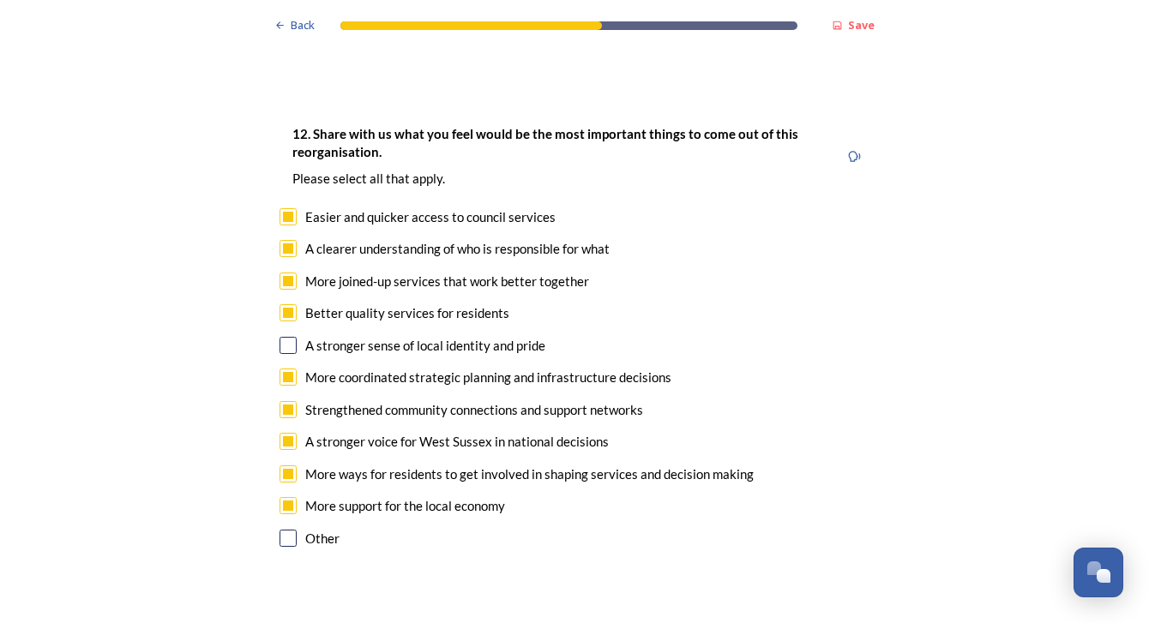
checkbox input "true"
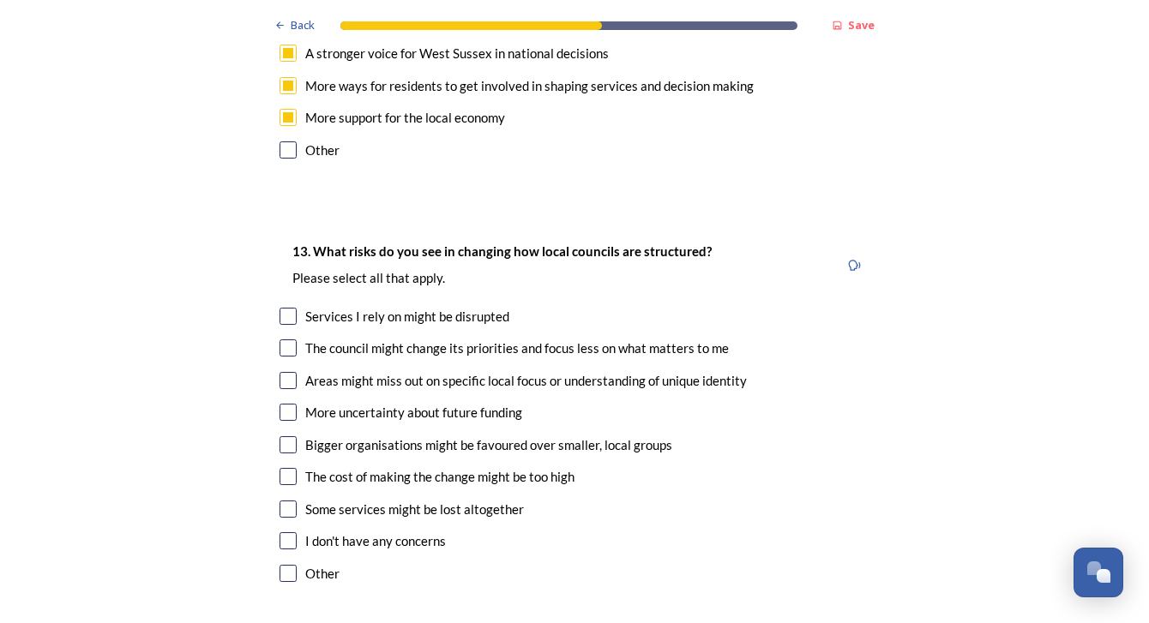
scroll to position [3264, 0]
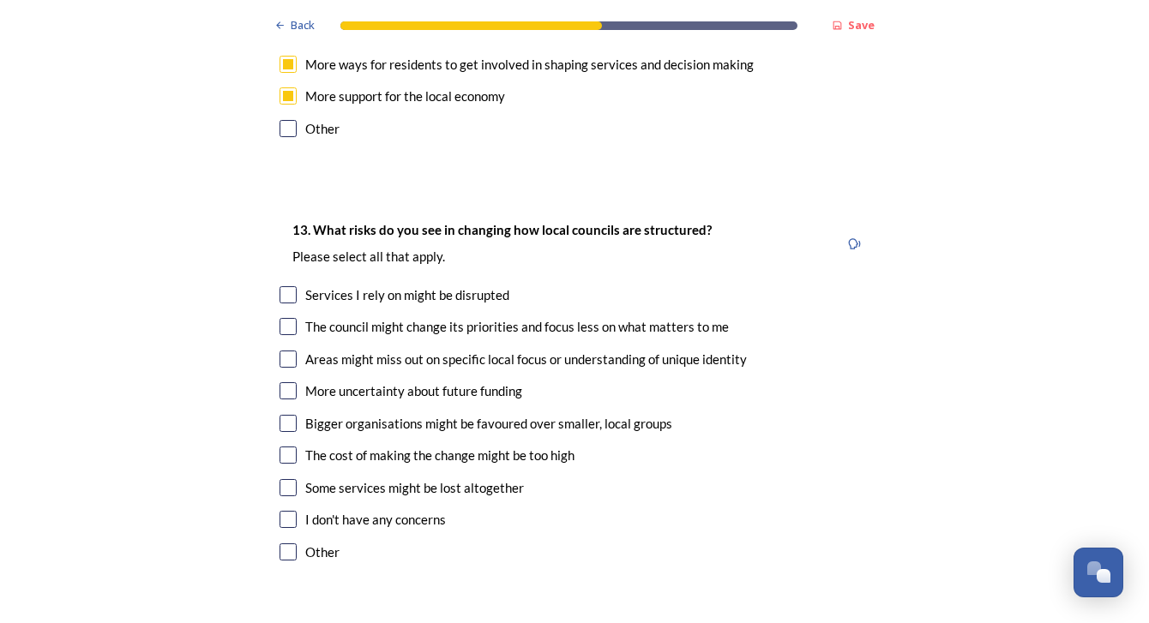
click at [279, 318] on input "checkbox" at bounding box center [287, 326] width 17 height 17
checkbox input "true"
click at [285, 351] on input "checkbox" at bounding box center [287, 359] width 17 height 17
checkbox input "true"
click at [280, 415] on input "checkbox" at bounding box center [287, 423] width 17 height 17
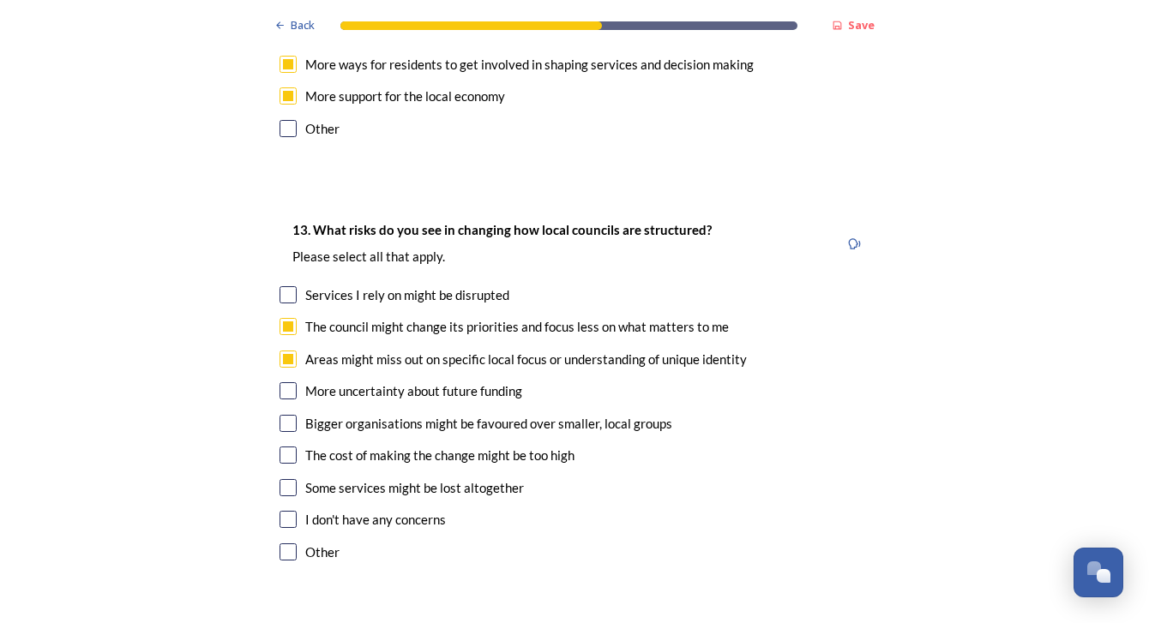
checkbox input "true"
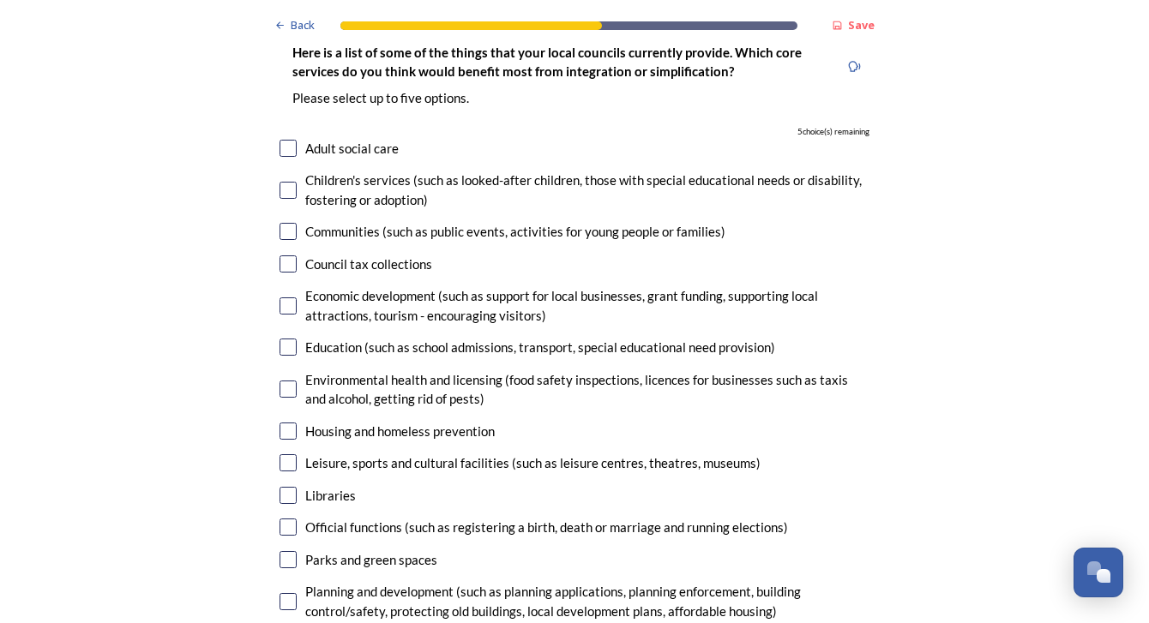
scroll to position [3897, 0]
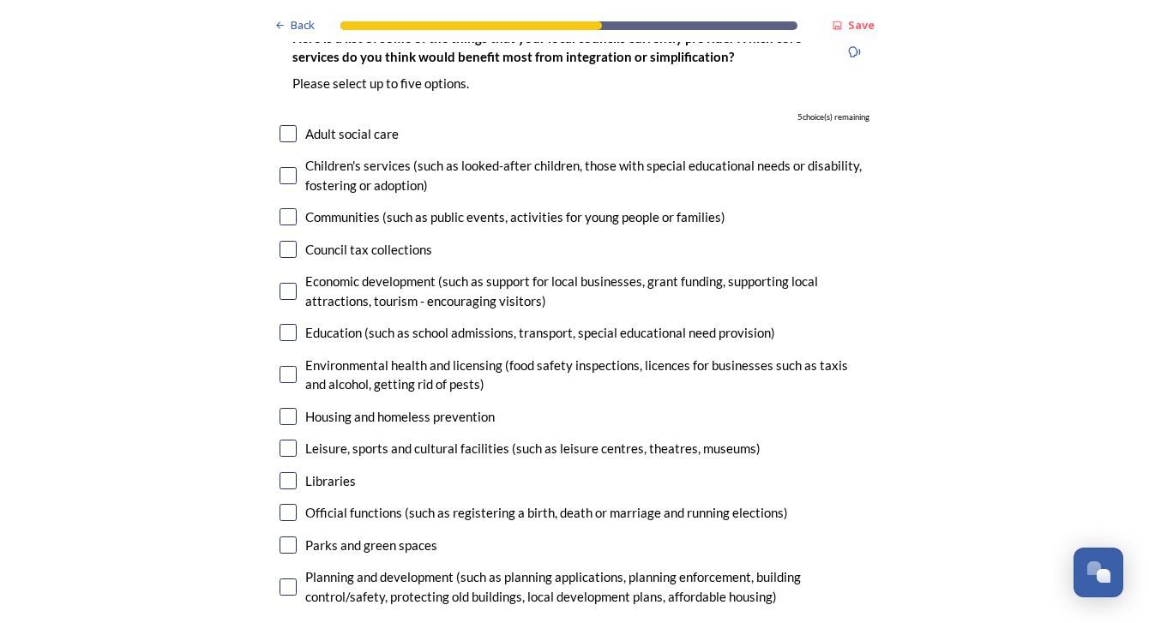
click at [279, 125] on input "checkbox" at bounding box center [287, 133] width 17 height 17
checkbox input "true"
click at [279, 167] on input "checkbox" at bounding box center [287, 175] width 17 height 17
checkbox input "true"
click at [279, 208] on input "checkbox" at bounding box center [287, 216] width 17 height 17
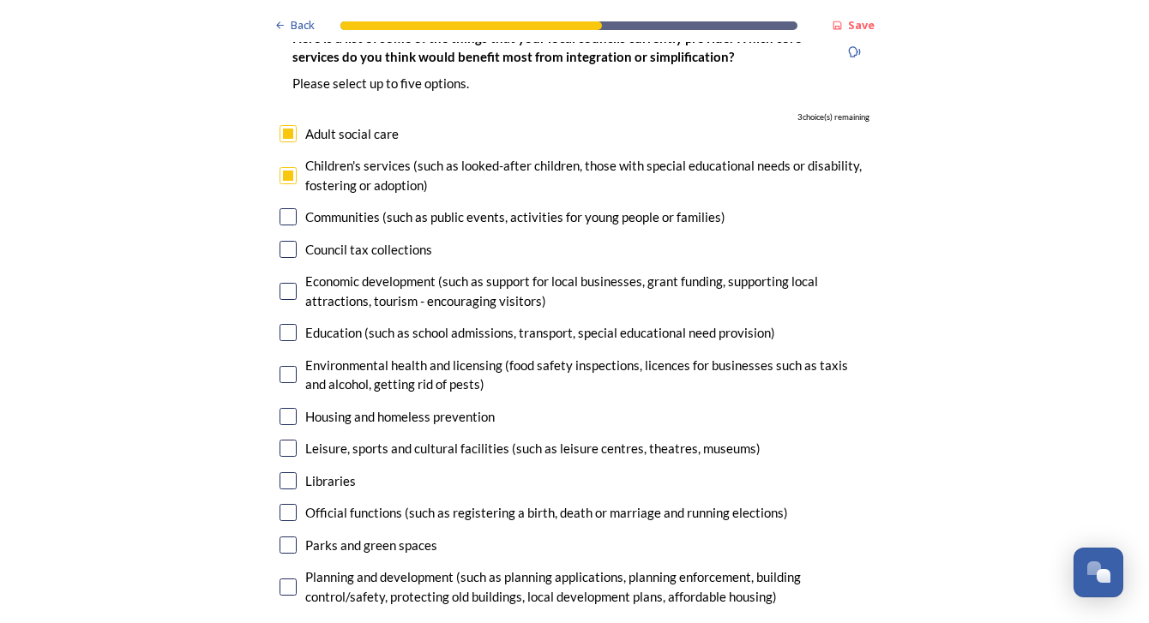
checkbox input "true"
click at [279, 241] on input "checkbox" at bounding box center [287, 249] width 17 height 17
checkbox input "true"
click at [288, 272] on div "Economic development (such as support for local businesses, grant funding, supp…" at bounding box center [574, 291] width 590 height 39
checkbox input "true"
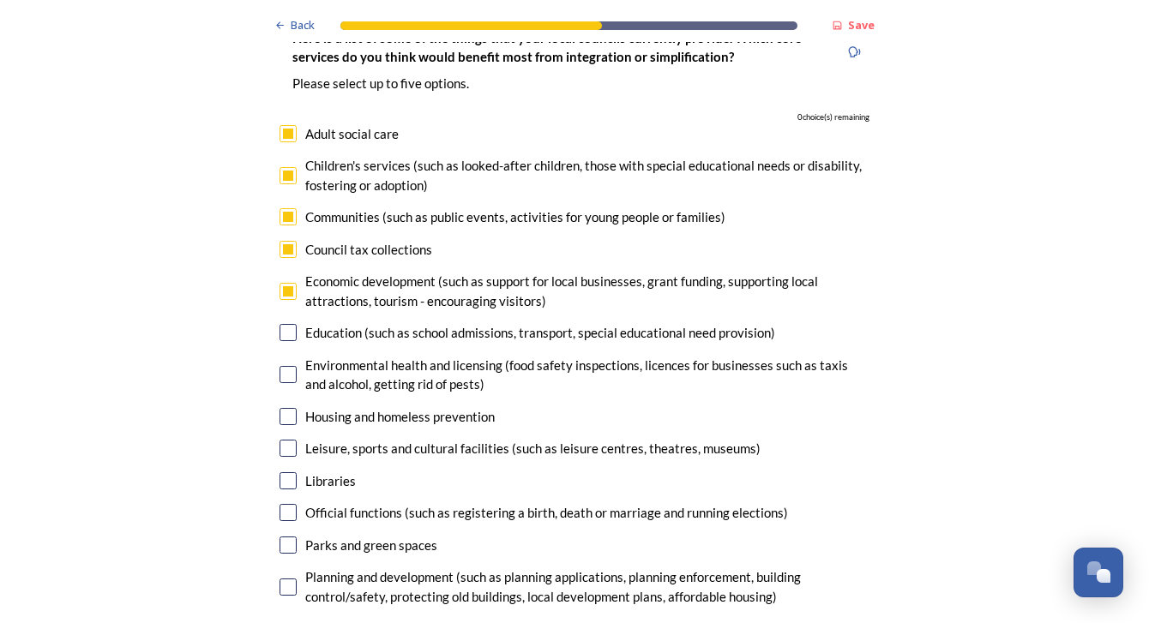
click at [305, 323] on div "Education (such as school admissions, transport, special educational need provi…" at bounding box center [540, 333] width 470 height 20
click at [279, 324] on input "checkbox" at bounding box center [287, 332] width 17 height 17
checkbox input "false"
click at [287, 366] on input "checkbox" at bounding box center [287, 374] width 17 height 17
click at [281, 366] on input "checkbox" at bounding box center [287, 374] width 17 height 17
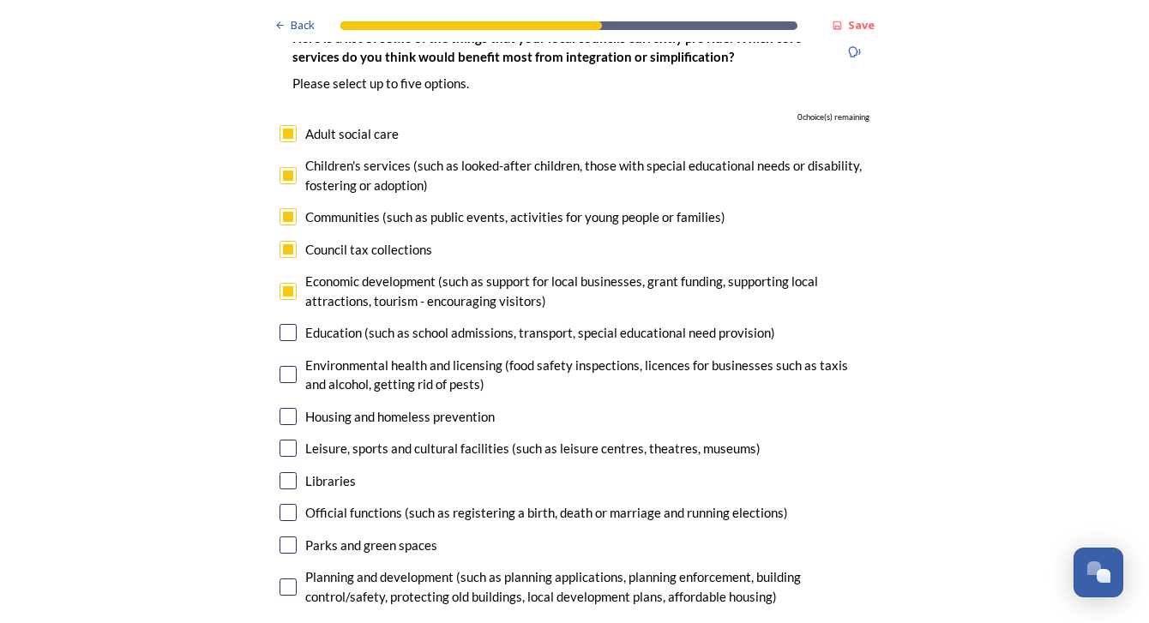
checkbox input "false"
click at [279, 324] on input "checkbox" at bounding box center [287, 332] width 17 height 17
checkbox input "false"
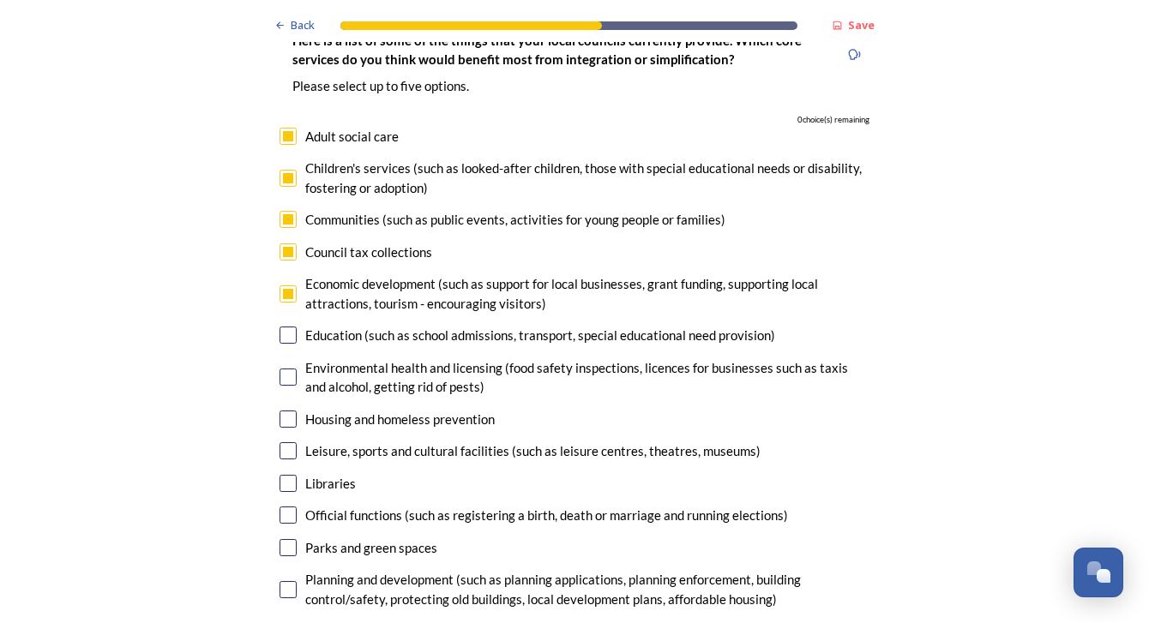
scroll to position [3893, 0]
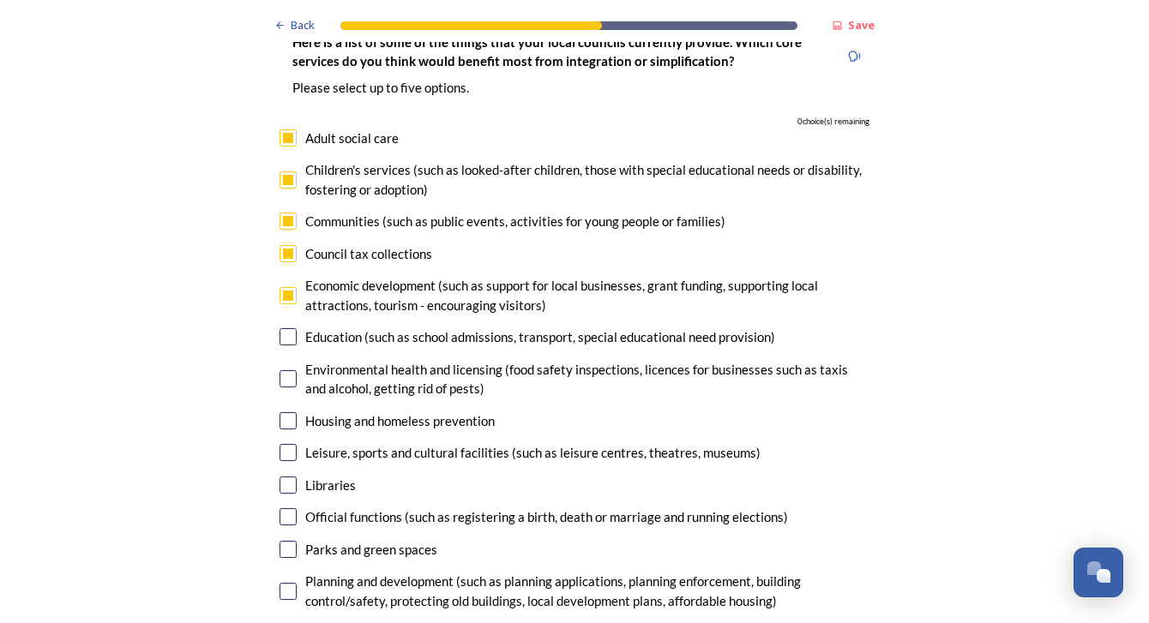
click at [289, 212] on div "Communities (such as public events, activities for young people or families)" at bounding box center [574, 222] width 590 height 20
checkbox input "false"
click at [282, 287] on input "checkbox" at bounding box center [287, 295] width 17 height 17
checkbox input "false"
drag, startPoint x: 277, startPoint y: 290, endPoint x: 377, endPoint y: 360, distance: 122.5
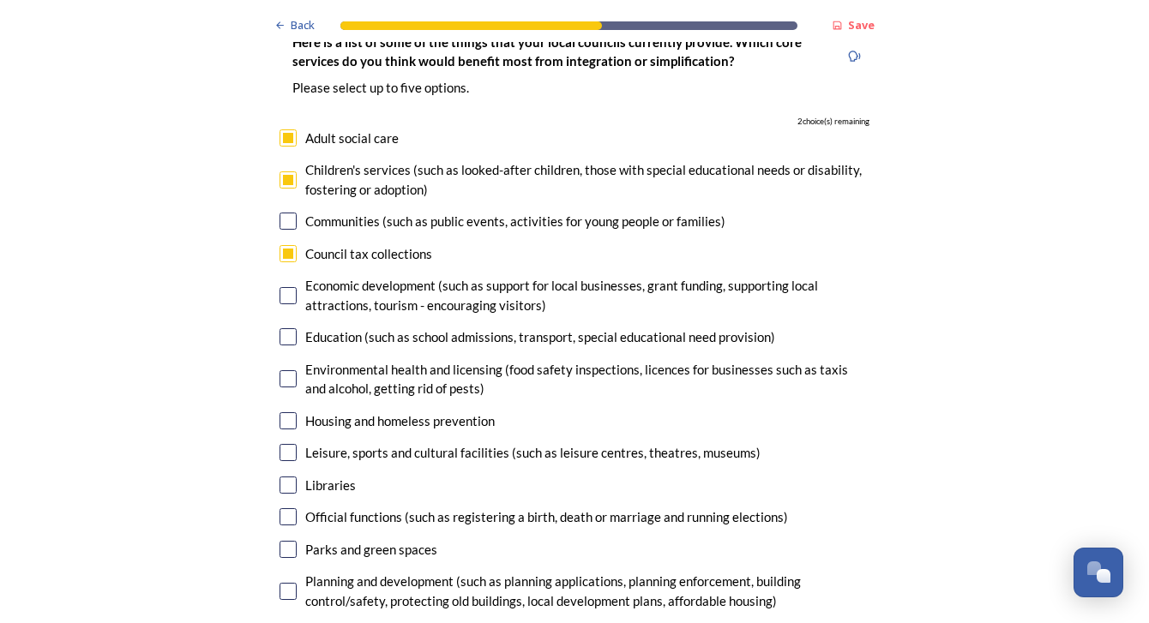
click at [279, 328] on input "checkbox" at bounding box center [287, 336] width 17 height 17
checkbox input "true"
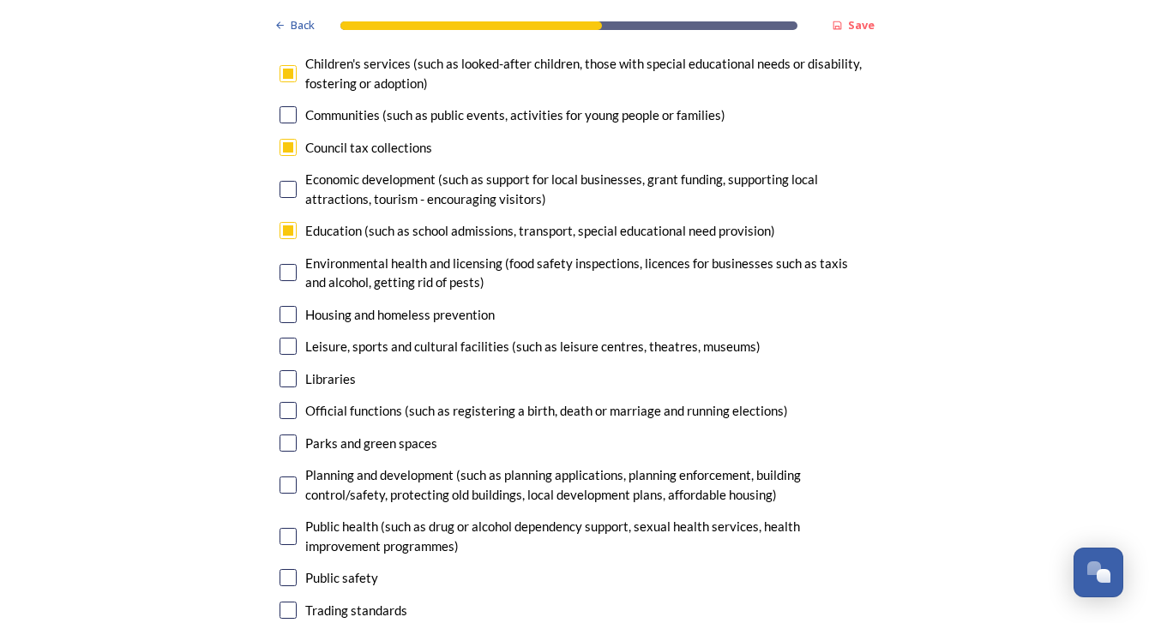
scroll to position [3985, 0]
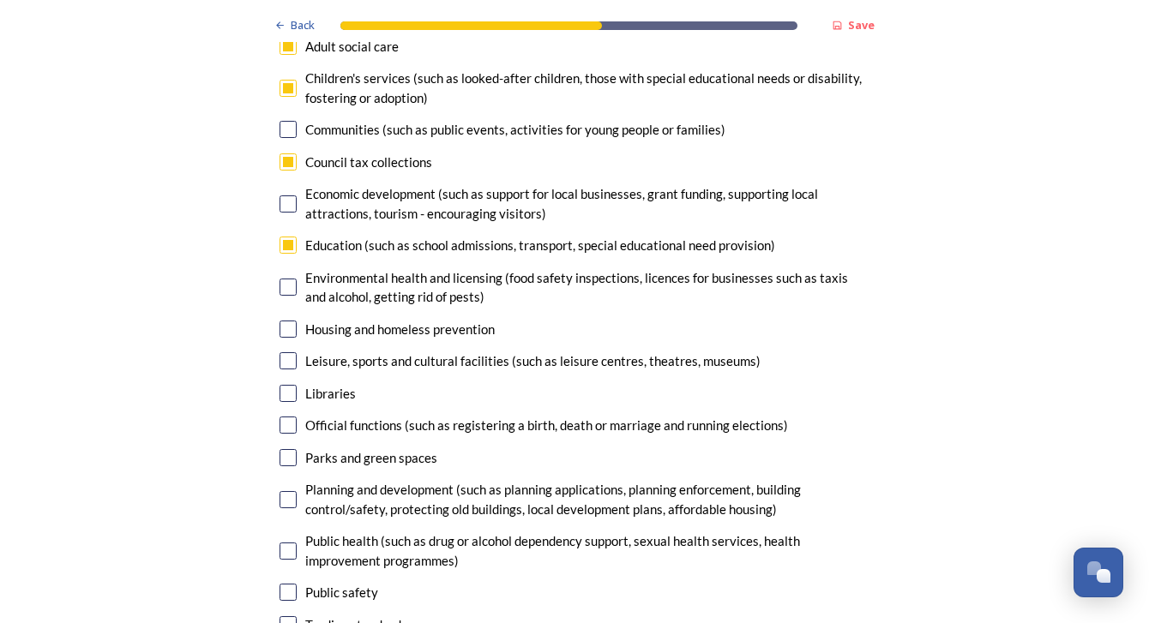
click at [285, 352] on input "checkbox" at bounding box center [287, 360] width 17 height 17
checkbox input "true"
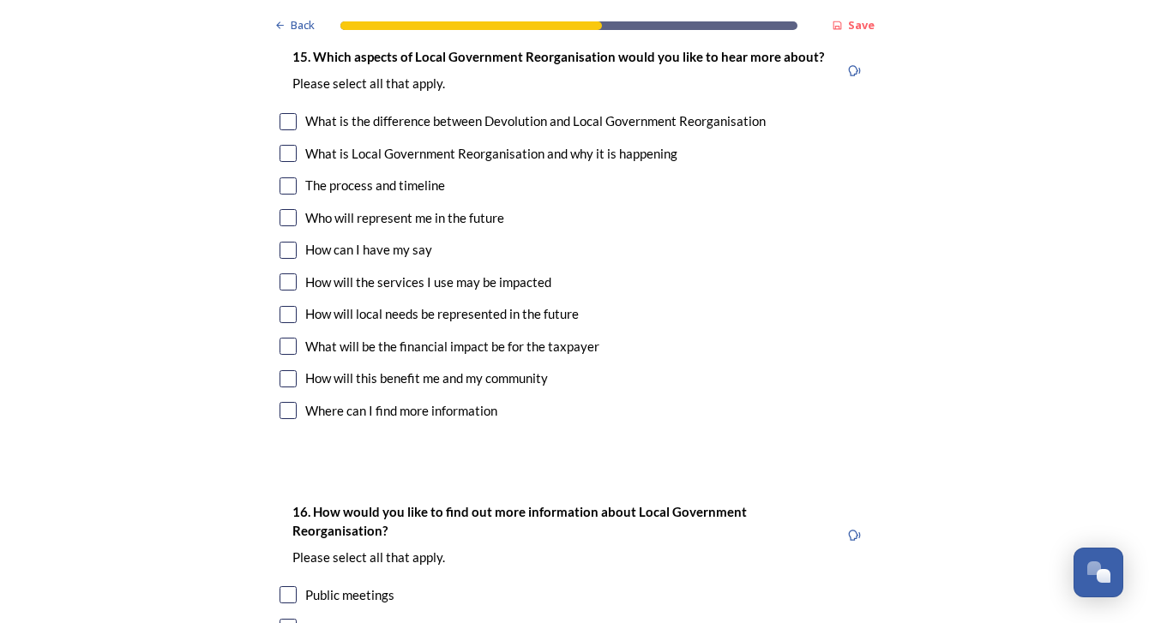
scroll to position [4766, 0]
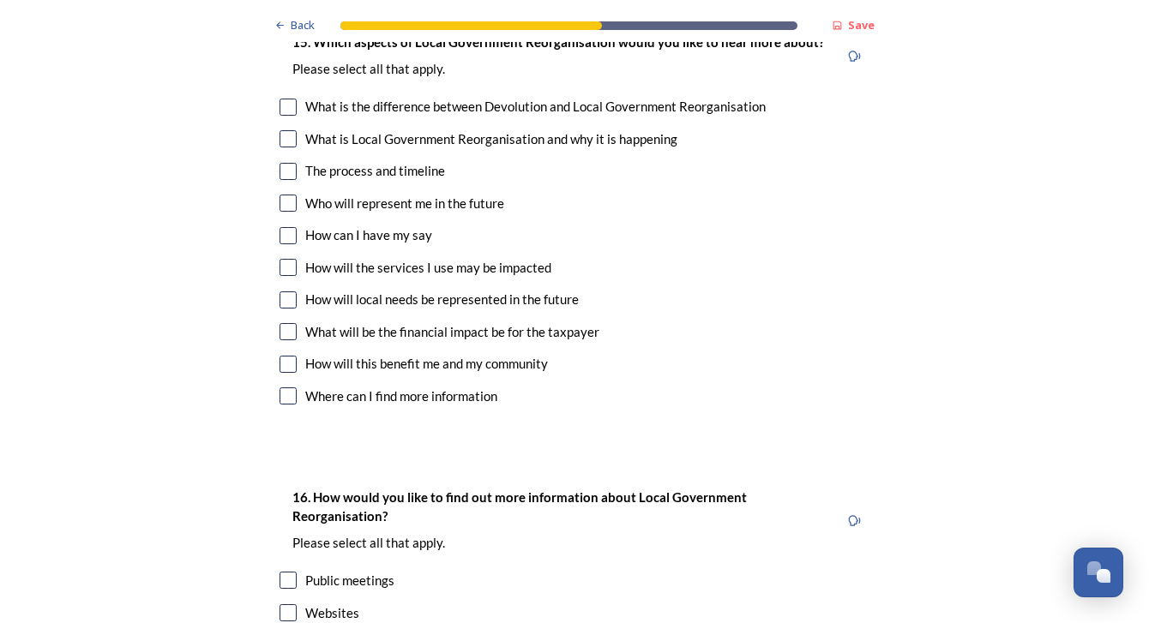
drag, startPoint x: 279, startPoint y: 146, endPoint x: 404, endPoint y: 203, distance: 136.9
click at [279, 195] on input "checkbox" at bounding box center [287, 203] width 17 height 17
checkbox input "true"
click at [281, 356] on input "checkbox" at bounding box center [287, 364] width 17 height 17
checkbox input "true"
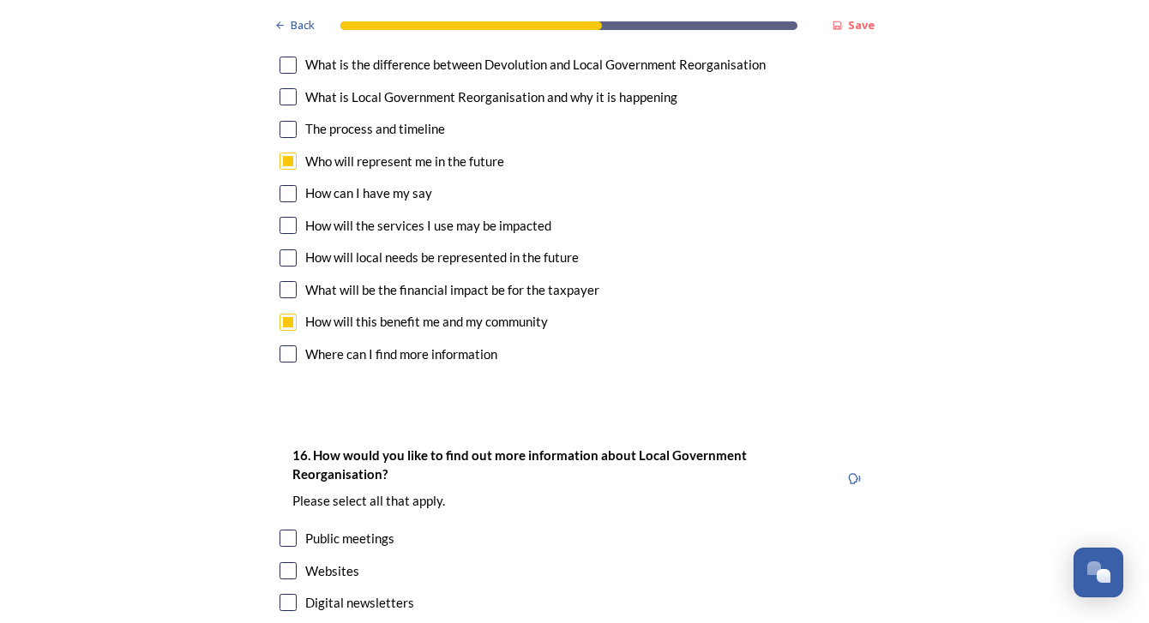
scroll to position [5048, 0]
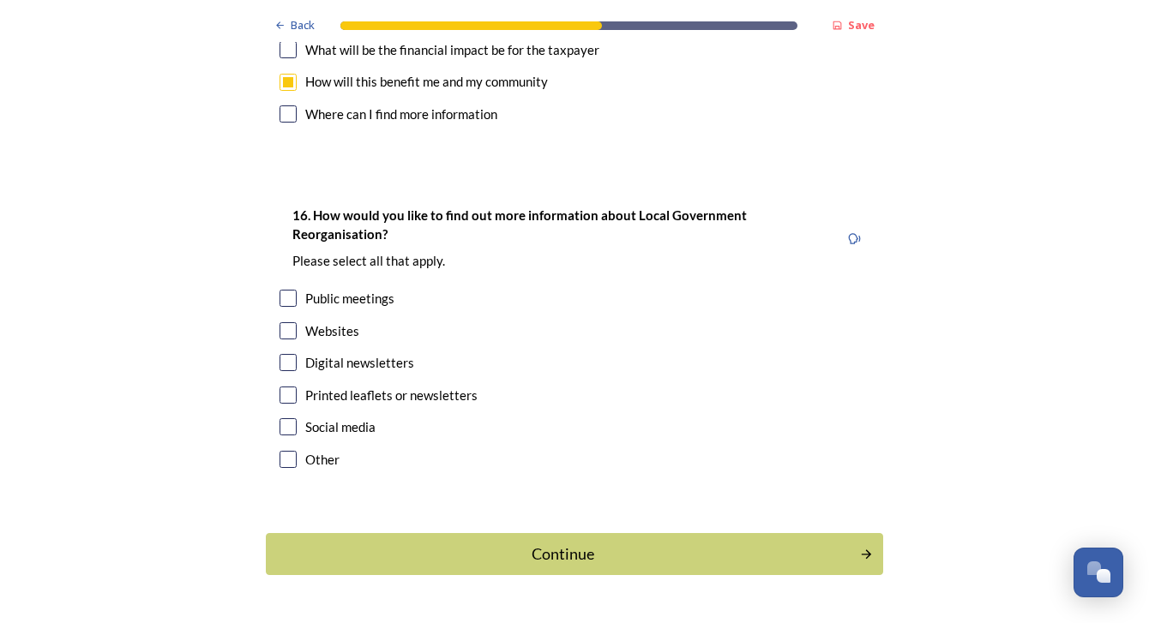
click at [324, 321] on div "Websites" at bounding box center [332, 331] width 54 height 20
checkbox input "true"
click at [598, 543] on div "Continue" at bounding box center [563, 554] width 580 height 23
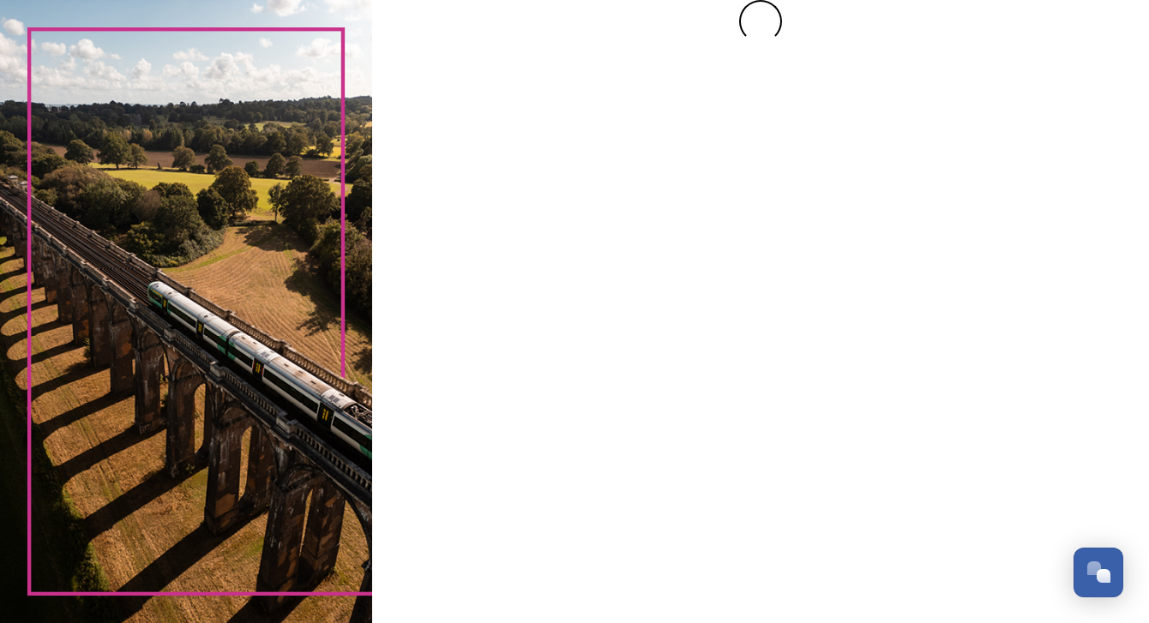
scroll to position [0, 0]
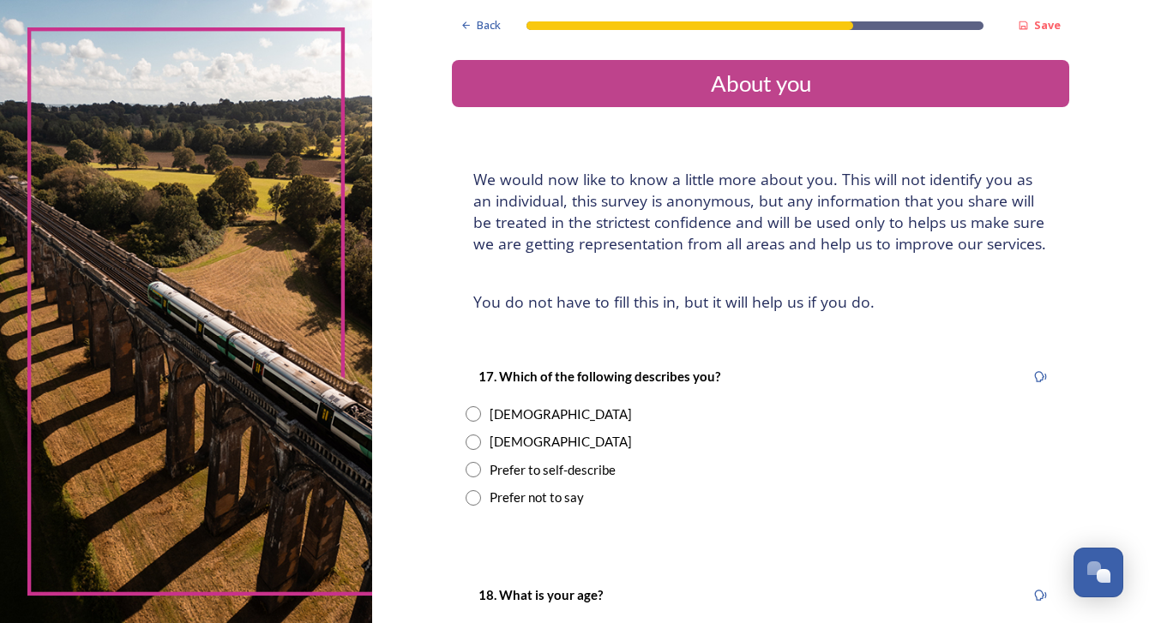
click at [500, 420] on div "[DEMOGRAPHIC_DATA]" at bounding box center [561, 415] width 142 height 20
radio input "true"
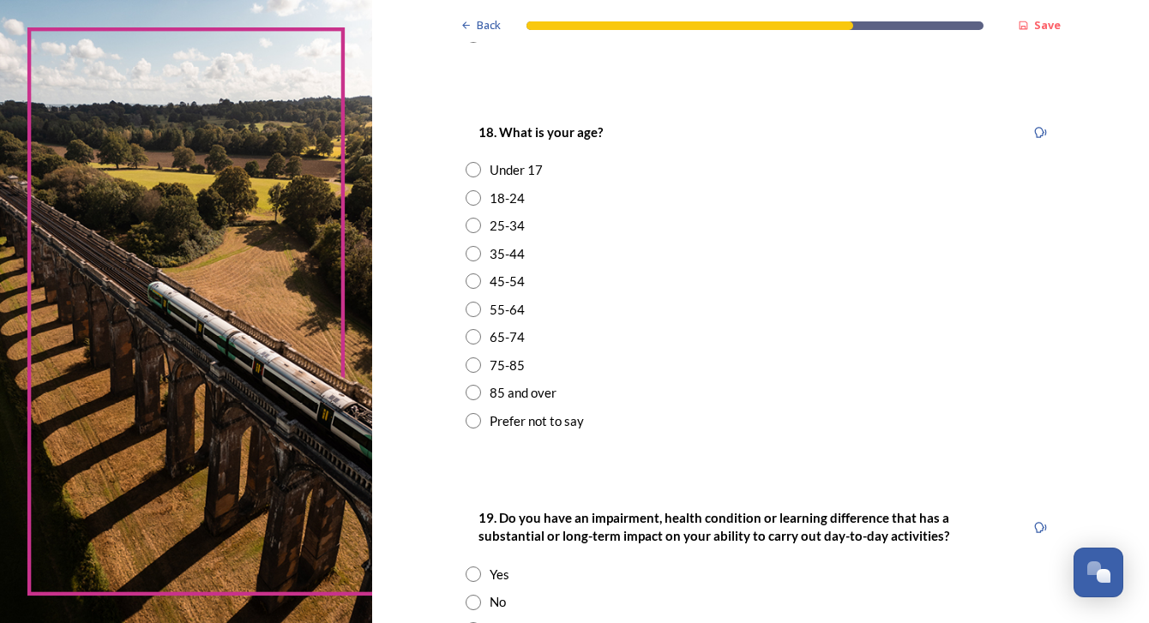
scroll to position [478, 0]
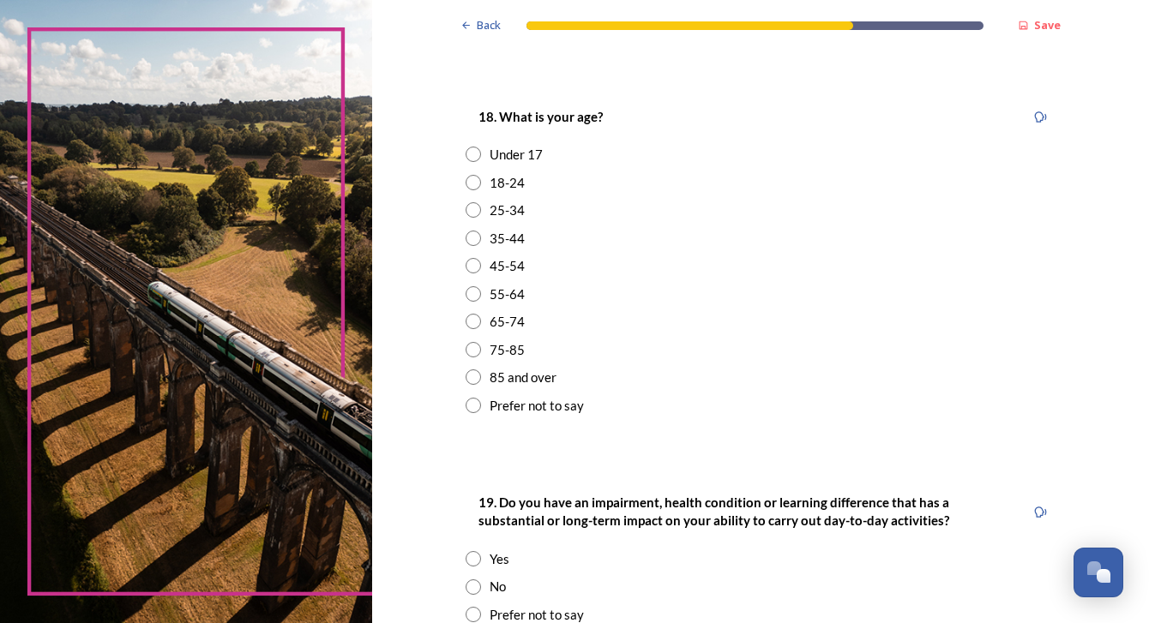
click at [500, 316] on div "65-74" at bounding box center [507, 322] width 35 height 20
radio input "true"
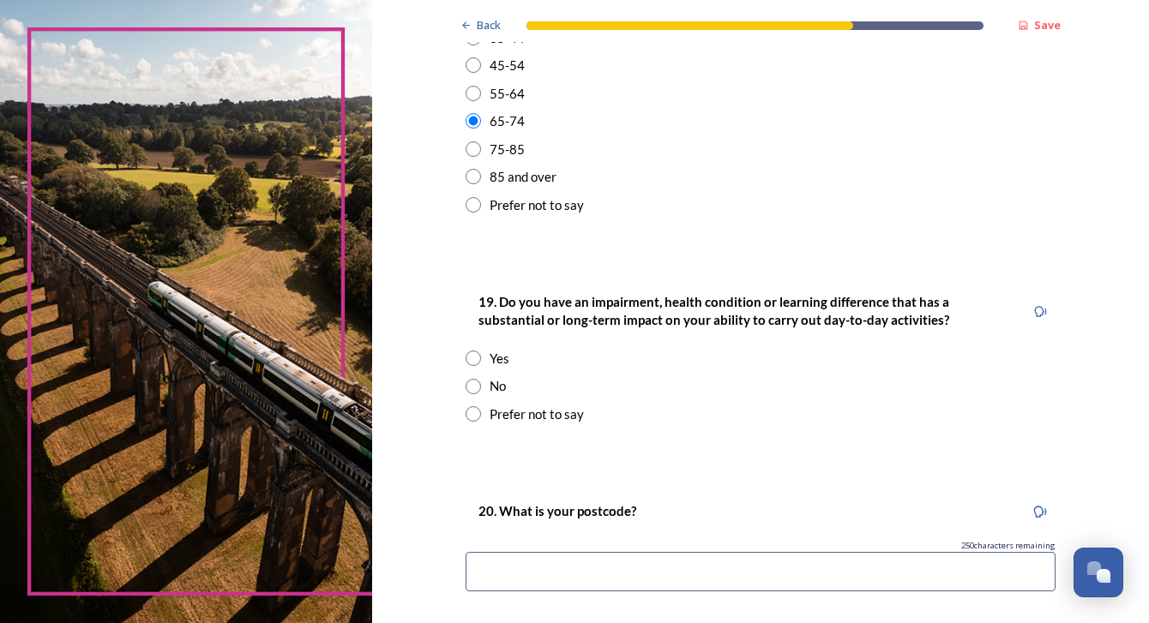
scroll to position [692, 0]
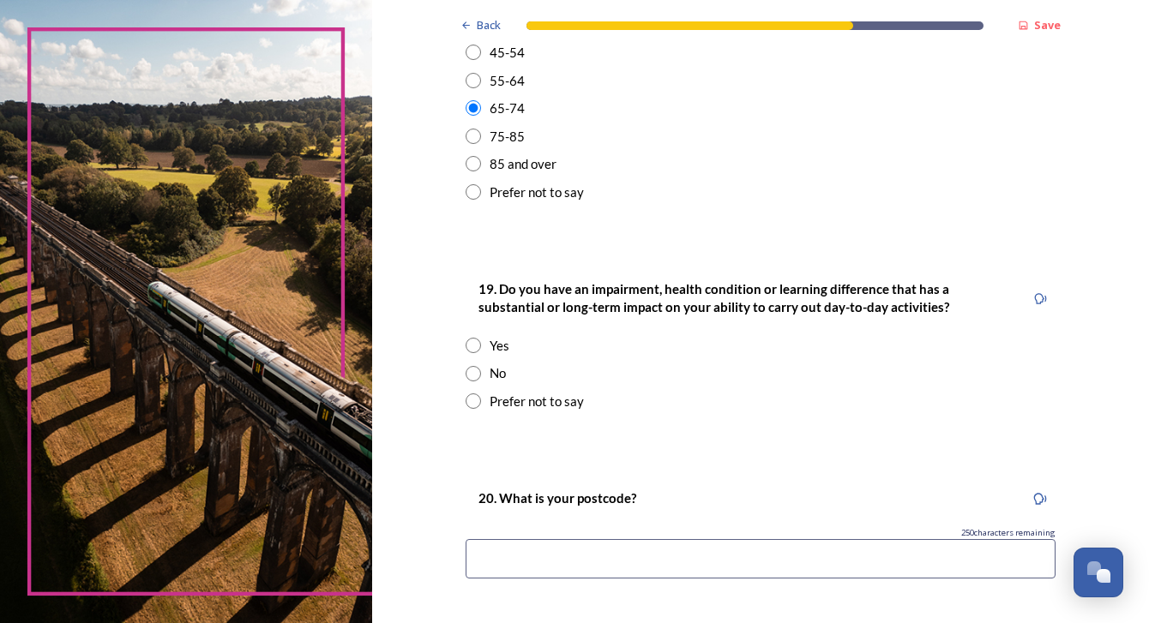
click at [472, 369] on input "radio" at bounding box center [473, 373] width 15 height 15
radio input "true"
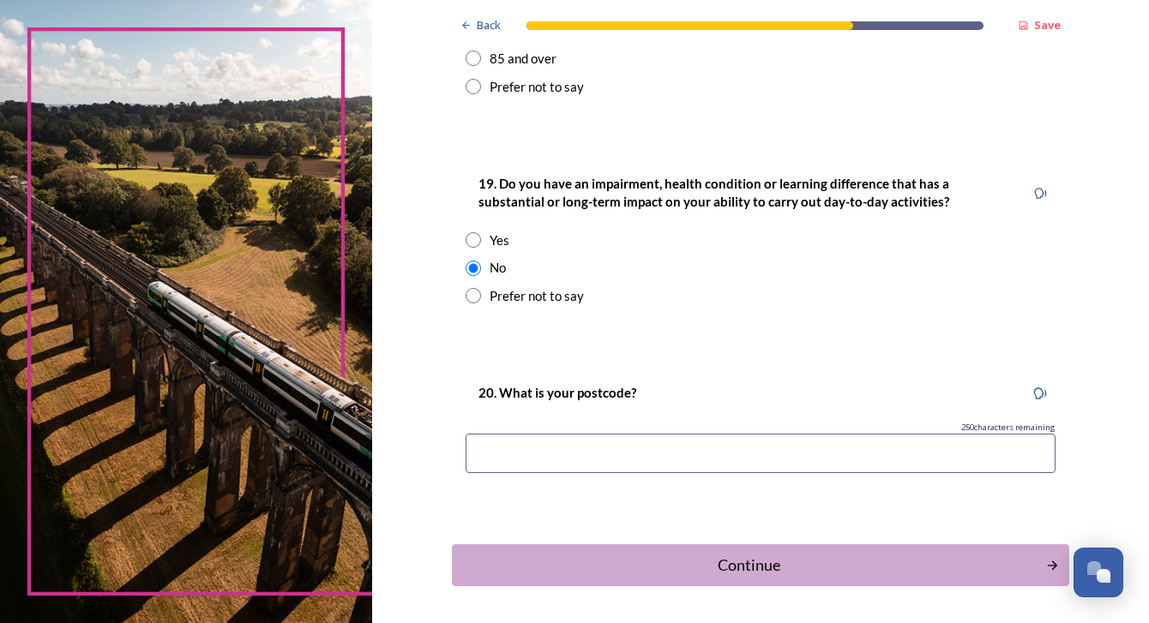
scroll to position [805, 0]
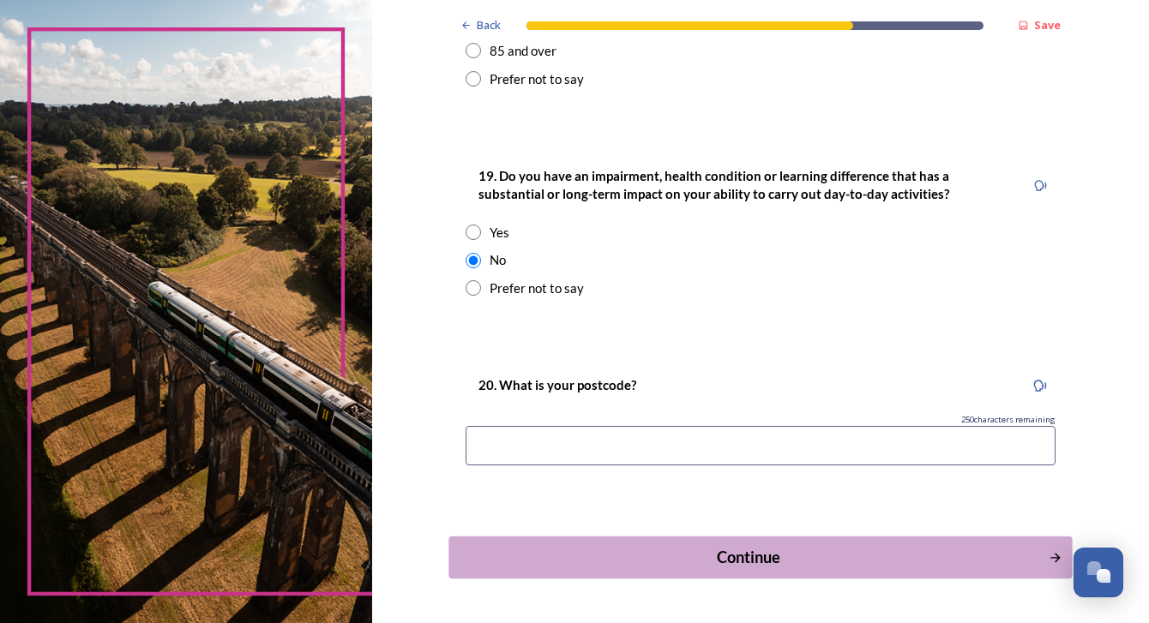
click at [772, 547] on div "Continue" at bounding box center [749, 557] width 580 height 23
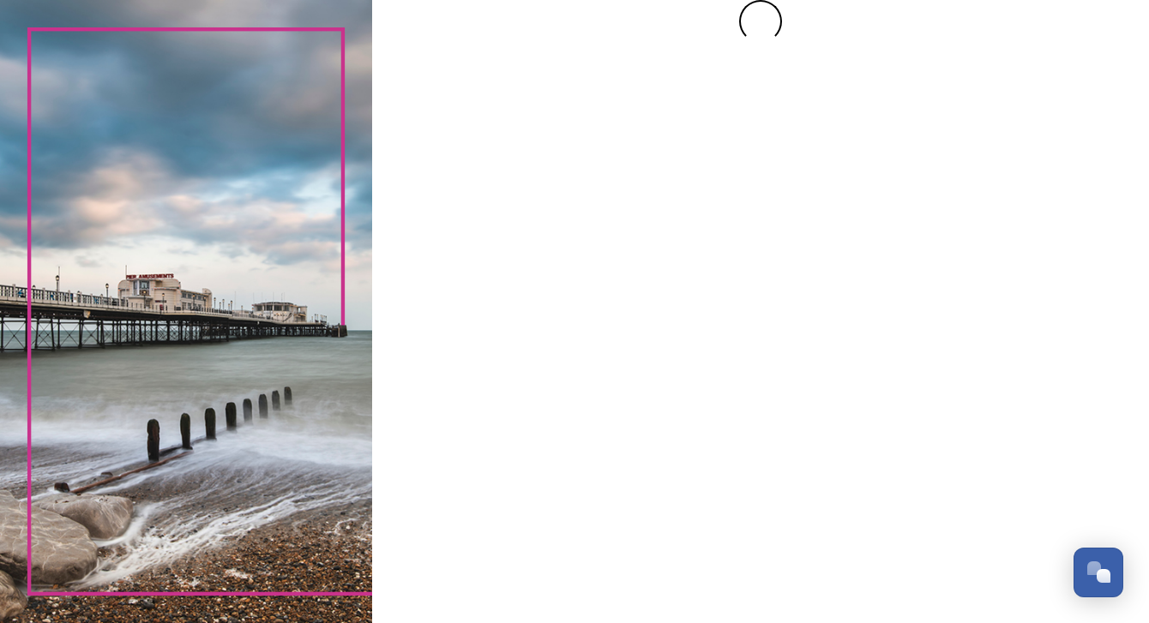
scroll to position [0, 0]
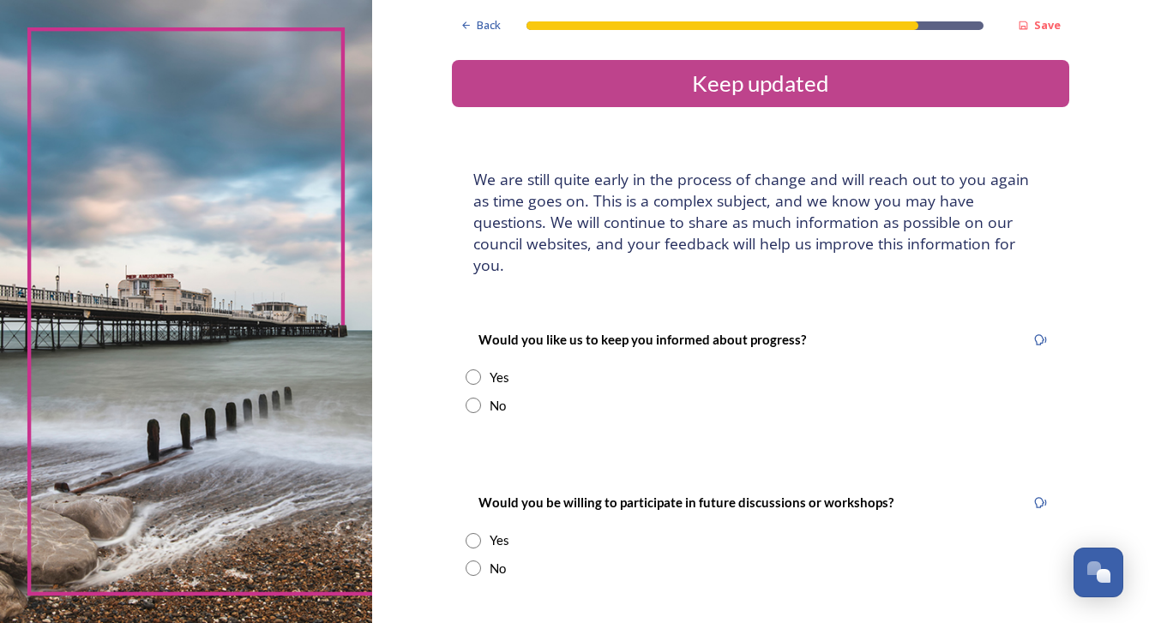
click at [478, 396] on div "No" at bounding box center [761, 406] width 590 height 20
radio input "true"
click at [490, 559] on div "No" at bounding box center [498, 569] width 16 height 20
radio input "true"
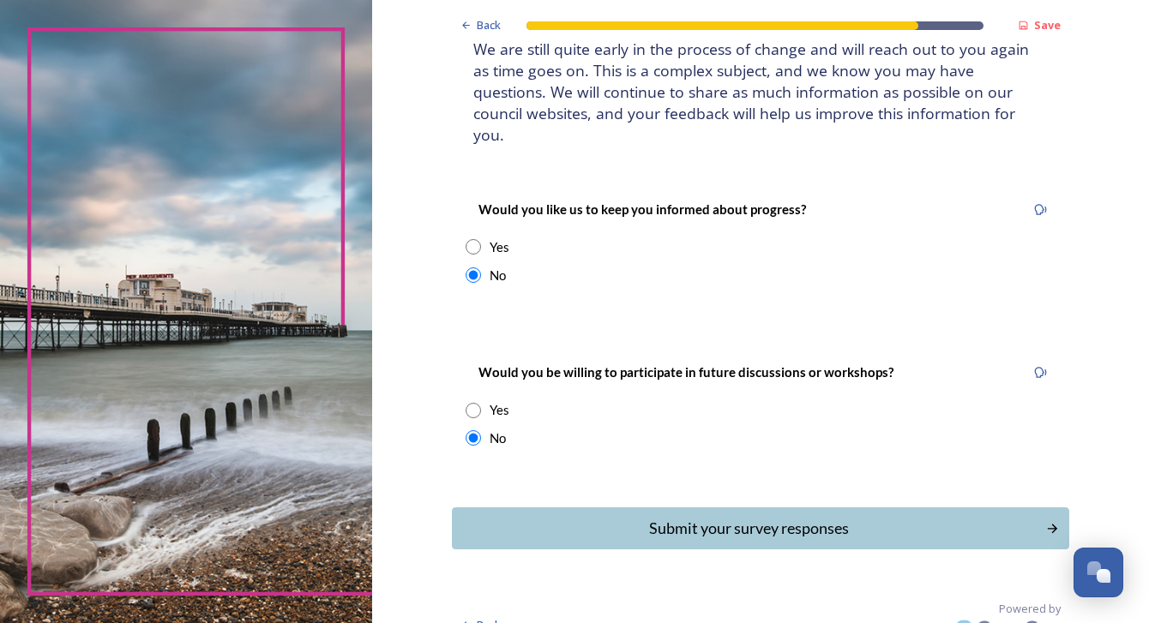
scroll to position [134, 0]
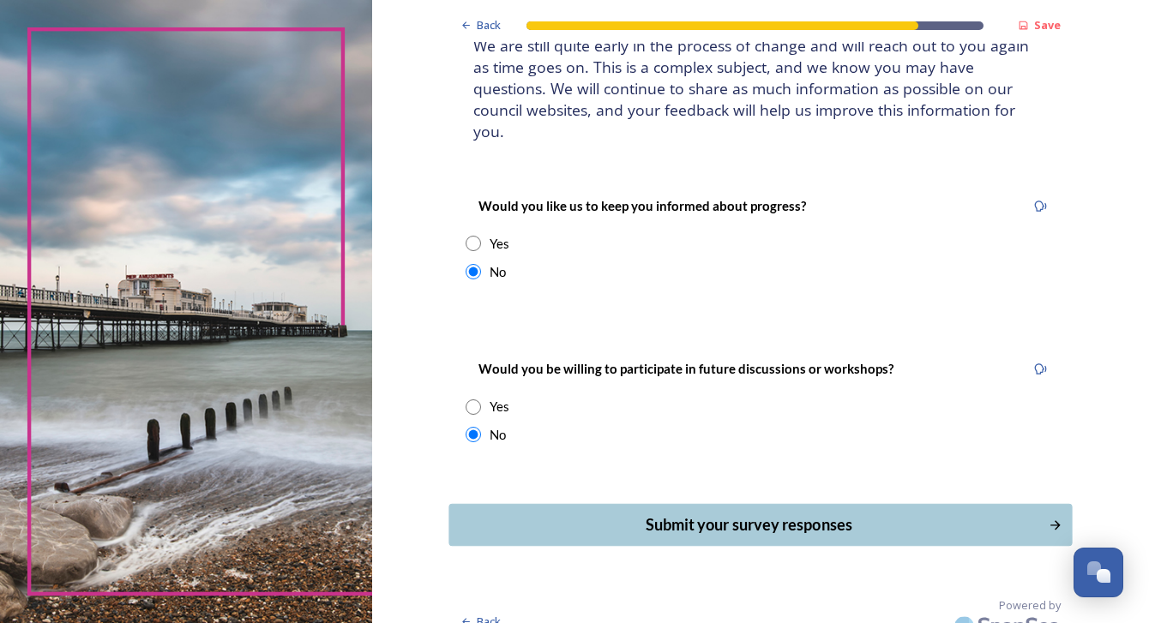
click at [742, 514] on div "Submit your survey responses" at bounding box center [749, 525] width 580 height 23
